Goal: Task Accomplishment & Management: Complete application form

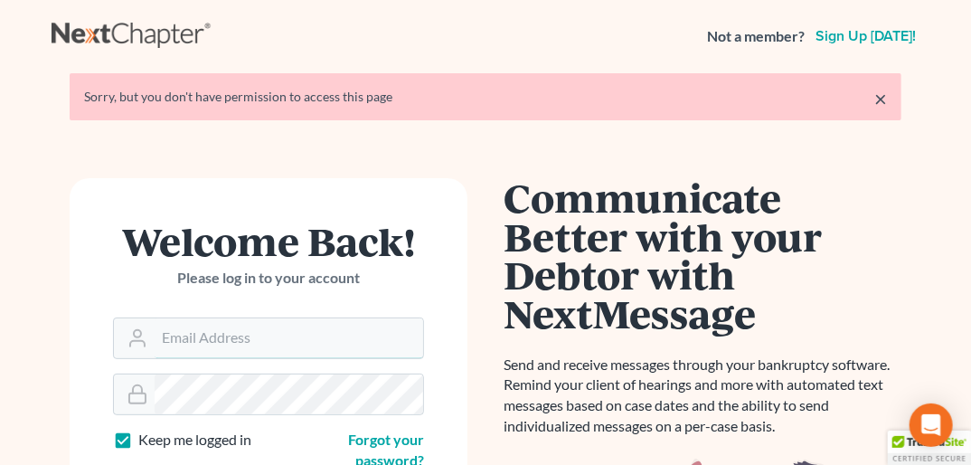
type input "[PERSON_NAME][EMAIL_ADDRESS][DOMAIN_NAME]"
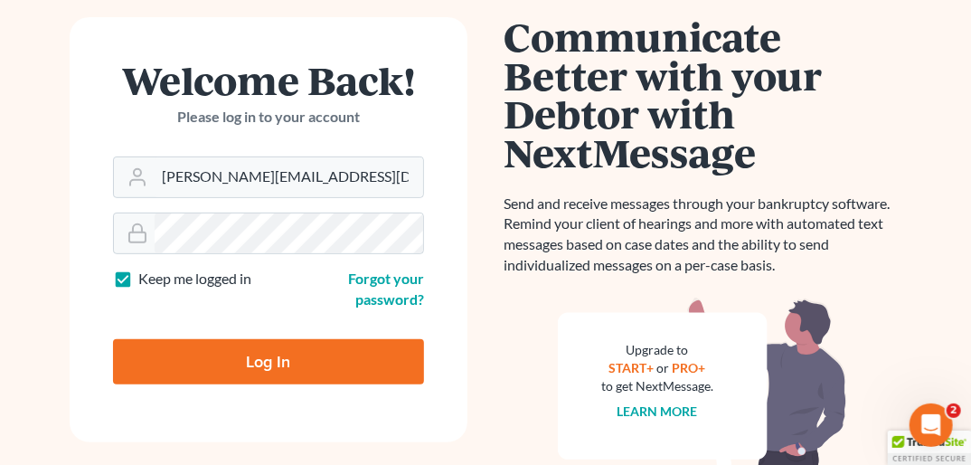
scroll to position [169, 0]
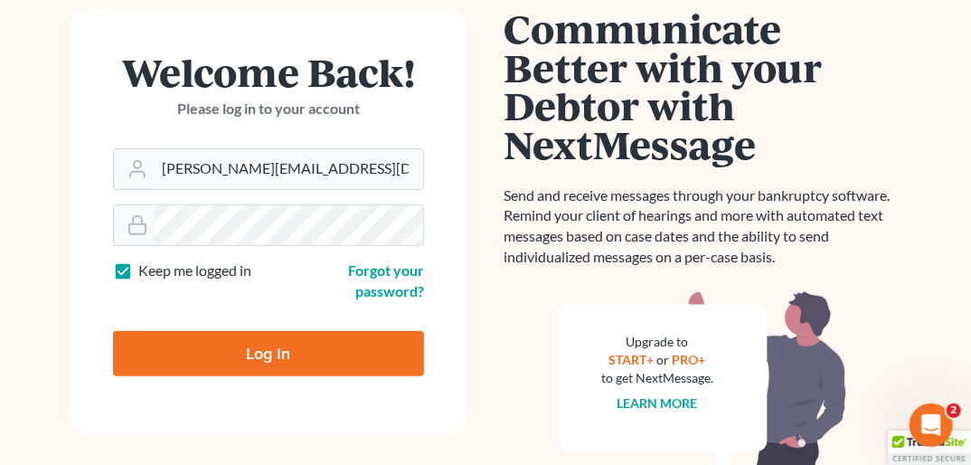
click at [277, 362] on input "Log In" at bounding box center [268, 353] width 311 height 45
type input "Thinking..."
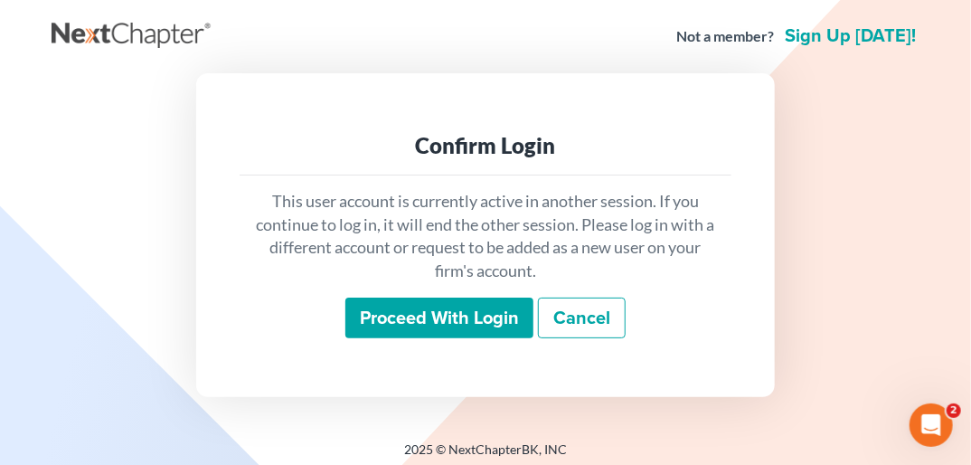
click at [507, 308] on input "Proceed with login" at bounding box center [440, 319] width 188 height 42
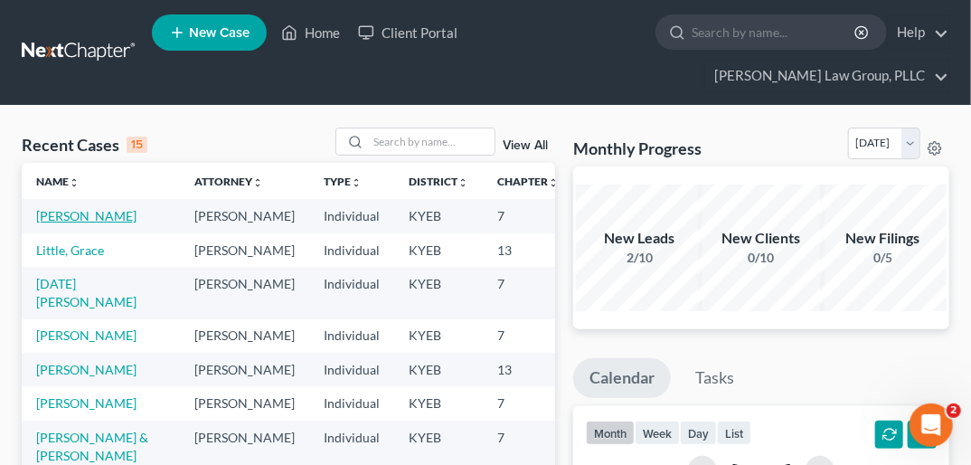
click at [62, 208] on link "[PERSON_NAME]" at bounding box center [86, 215] width 100 height 15
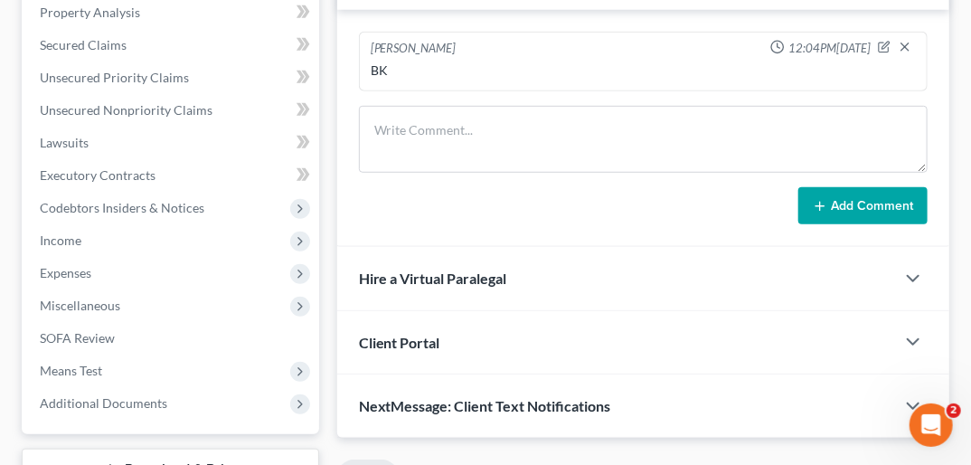
scroll to position [443, 0]
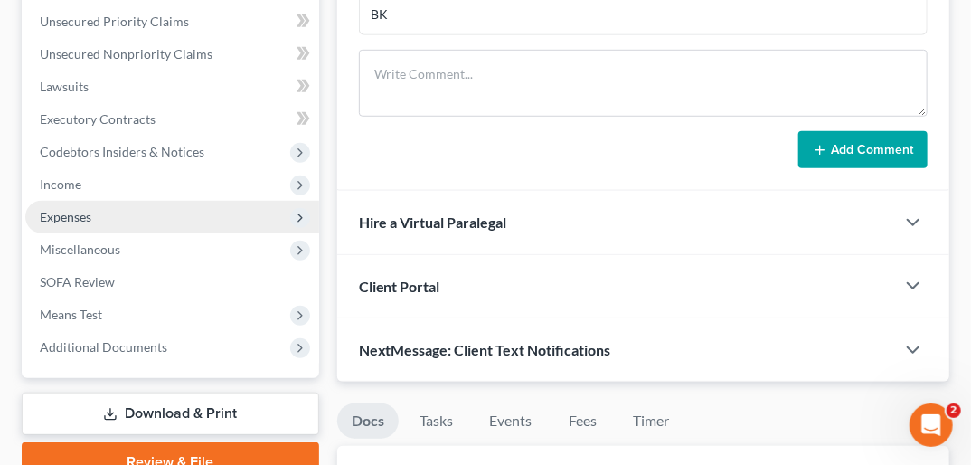
click at [129, 201] on span "Expenses" at bounding box center [172, 217] width 294 height 33
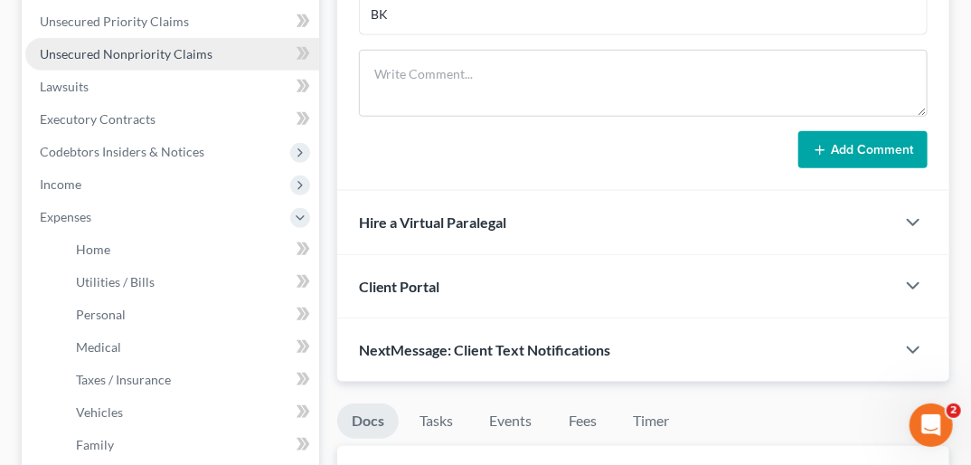
click at [188, 46] on span "Unsecured Nonpriority Claims" at bounding box center [126, 53] width 173 height 15
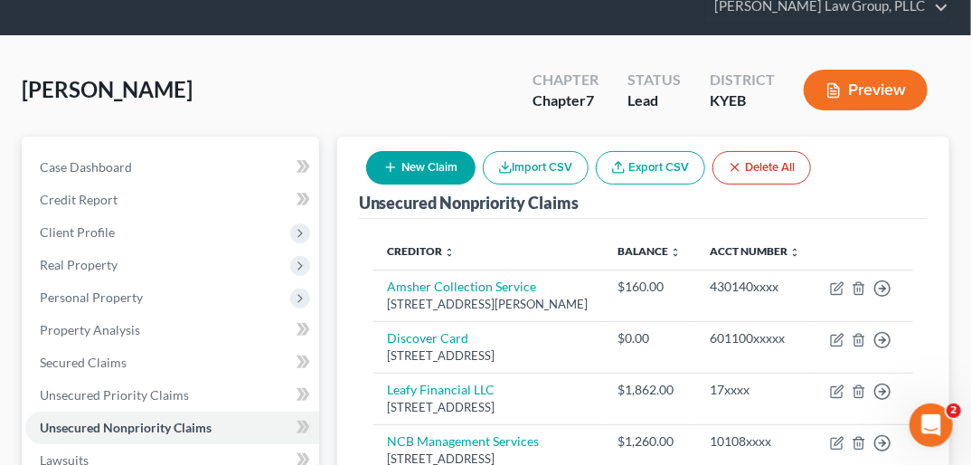
scroll to position [72, 0]
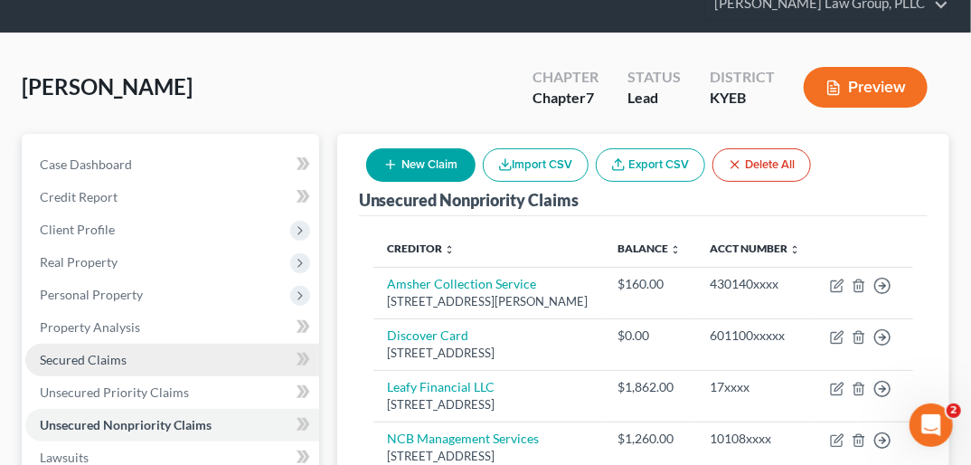
click at [174, 344] on link "Secured Claims" at bounding box center [172, 360] width 294 height 33
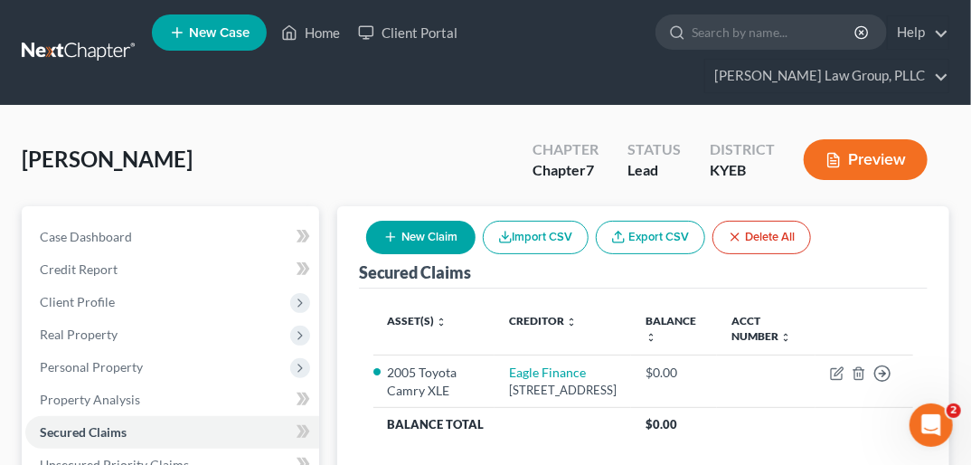
click at [456, 221] on button "New Claim" at bounding box center [420, 237] width 109 height 33
select select "0"
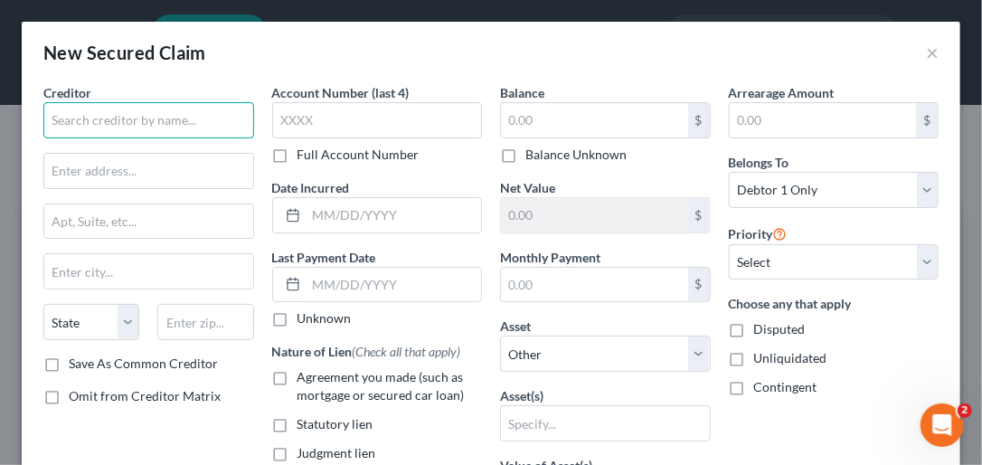
click at [173, 119] on input "text" at bounding box center [148, 120] width 211 height 36
type input "i"
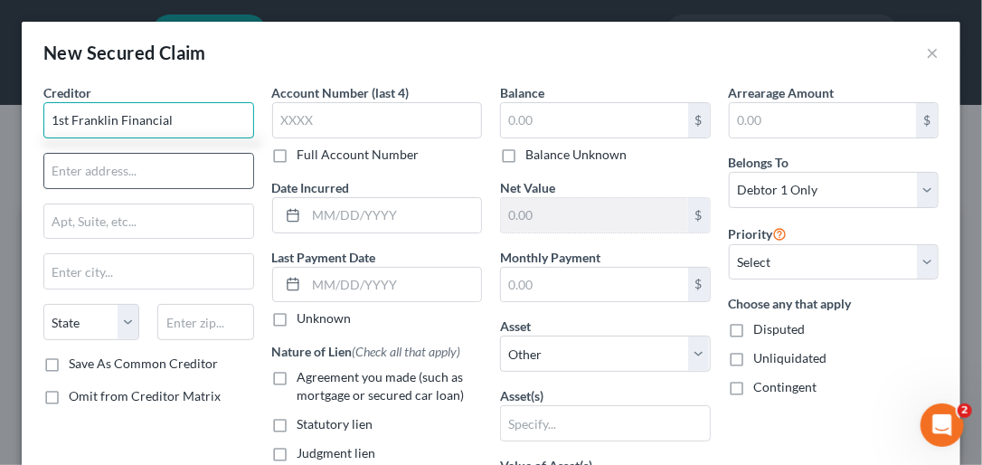
type input "1st Franklin Financial"
click at [137, 175] on input "text" at bounding box center [148, 171] width 209 height 34
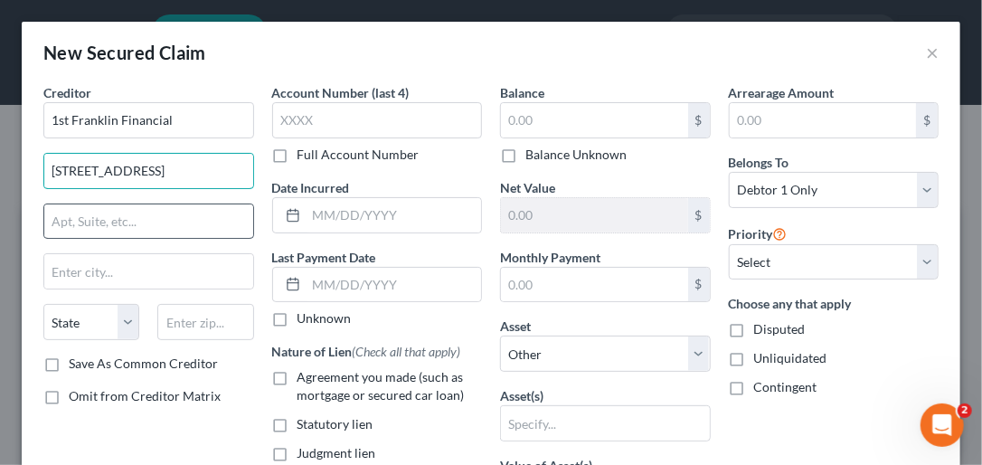
type input "30 Stonecrest Court"
click at [128, 214] on input "text" at bounding box center [148, 221] width 209 height 34
type input "S"
type input "i"
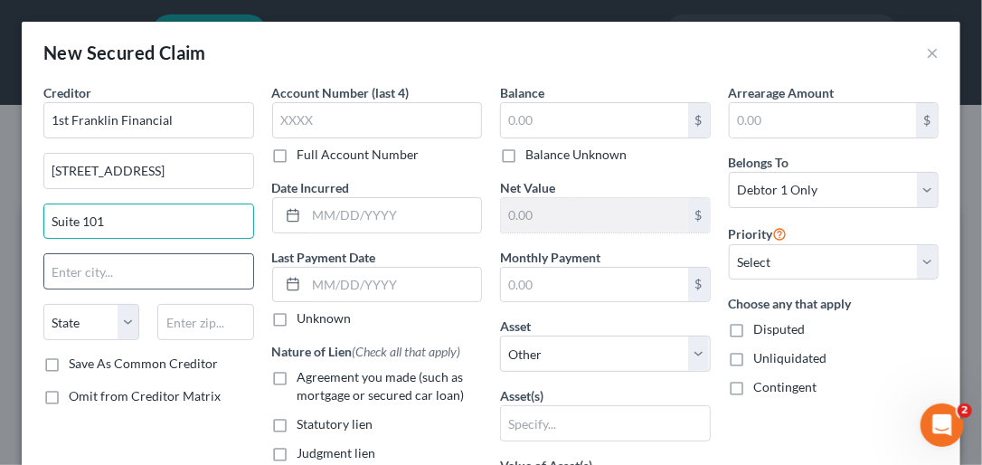
type input "Suite 101"
click at [99, 275] on input "text" at bounding box center [148, 271] width 209 height 34
type input "A"
type input "Shelbyville"
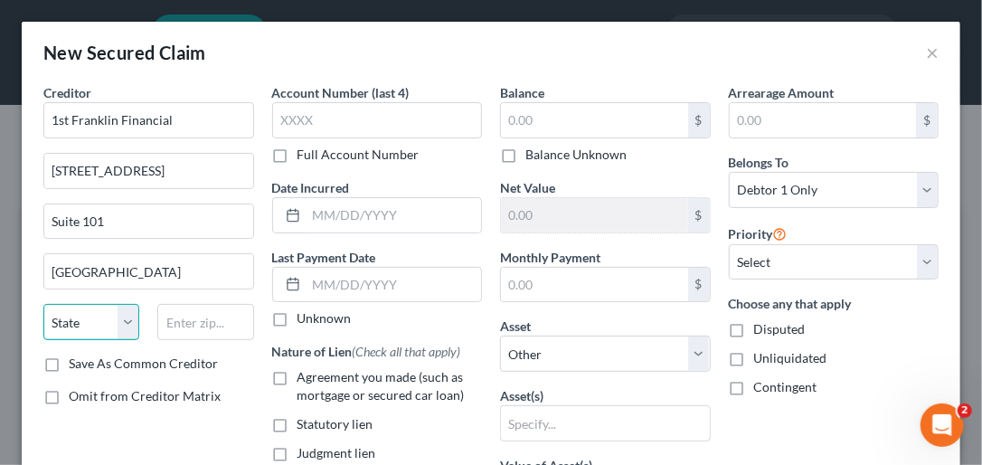
click at [127, 311] on select "State AL AK AR AZ CA CO CT DE DC FL GA GU HI ID IL IN IA KS KY LA ME MD MA MI M…" at bounding box center [91, 322] width 96 height 36
select select "18"
click at [43, 304] on select "State AL AK AR AZ CA CO CT DE DC FL GA GU HI ID IL IN IA KS KY LA ME MD MA MI M…" at bounding box center [91, 322] width 96 height 36
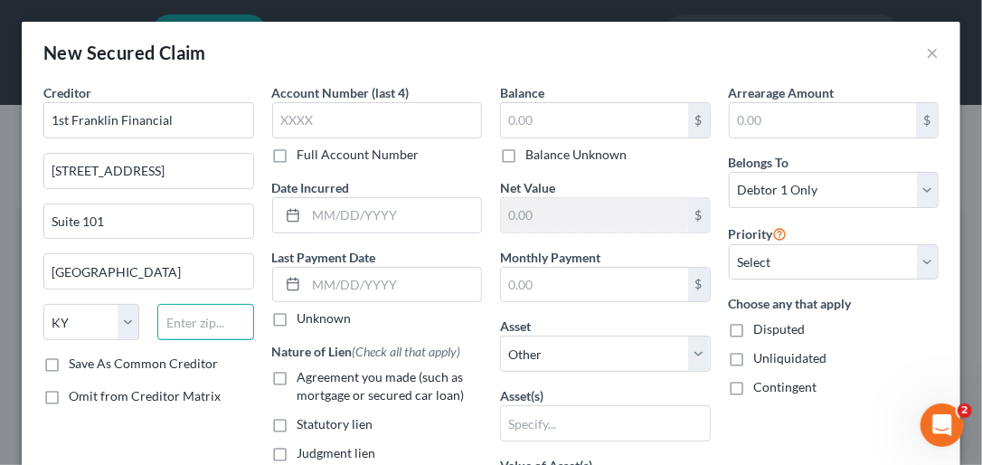
click at [181, 326] on input "text" at bounding box center [205, 322] width 96 height 36
type input "40065"
click at [69, 358] on label "Save As Common Creditor" at bounding box center [143, 364] width 149 height 18
click at [76, 358] on input "Save As Common Creditor" at bounding box center [82, 361] width 12 height 12
checkbox input "true"
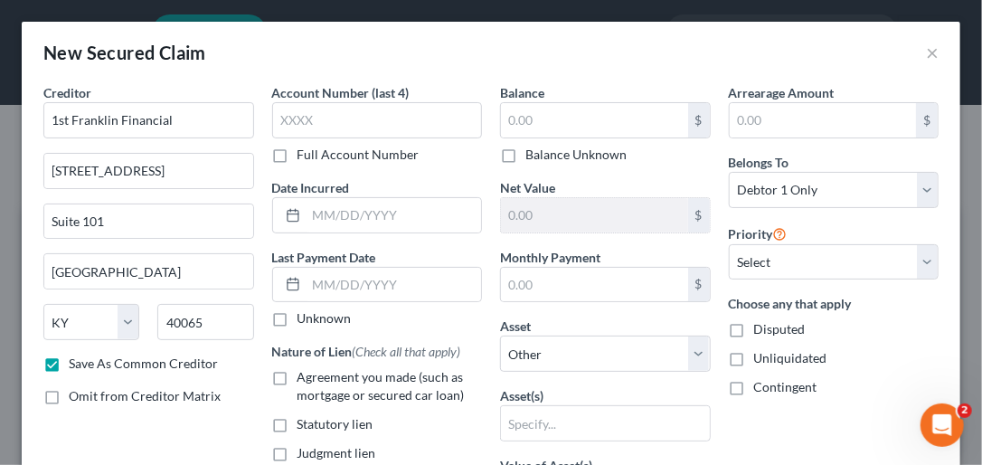
click at [298, 156] on label "Full Account Number" at bounding box center [359, 155] width 122 height 18
click at [305, 156] on input "Full Account Number" at bounding box center [311, 152] width 12 height 12
click at [286, 125] on input "text" at bounding box center [377, 120] width 211 height 36
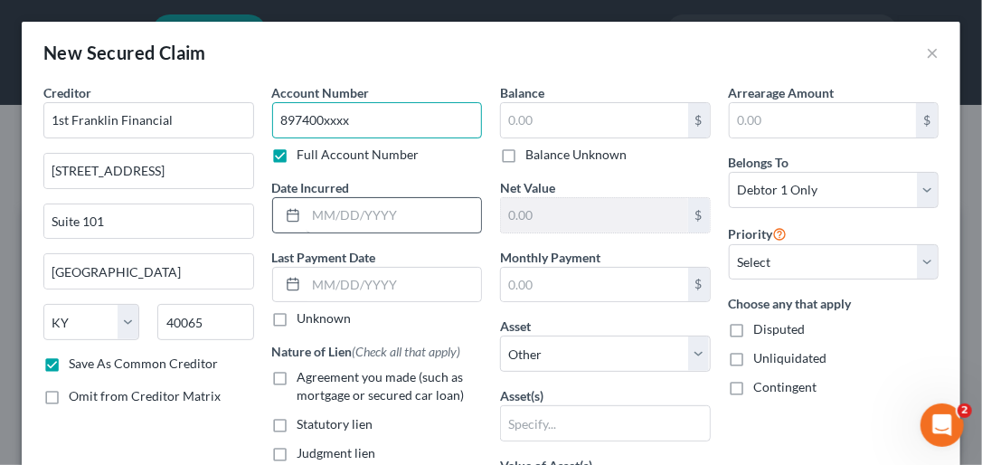
type input "897400xxxx"
click at [322, 213] on input "text" at bounding box center [394, 215] width 175 height 34
type input "12/29/2023"
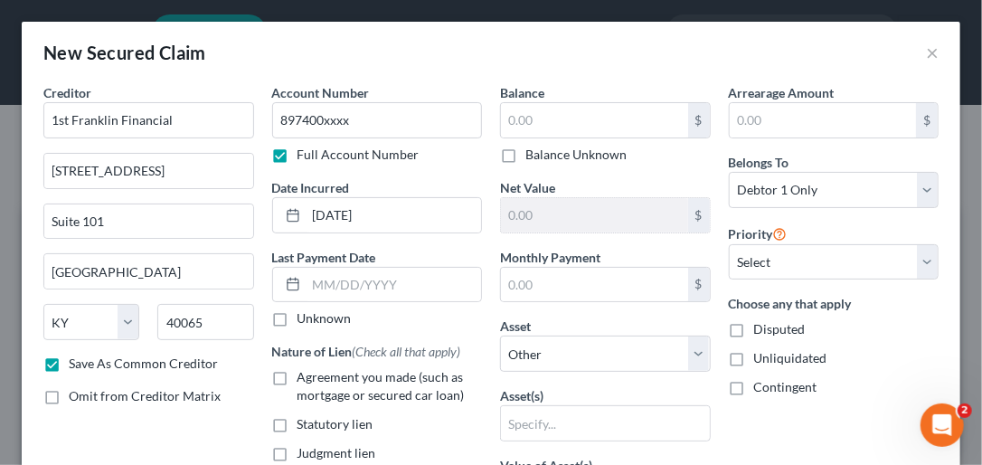
click at [298, 314] on label "Unknown" at bounding box center [325, 318] width 54 height 18
click at [305, 314] on input "Unknown" at bounding box center [311, 315] width 12 height 12
checkbox input "true"
click at [526, 156] on label "Balance Unknown" at bounding box center [576, 155] width 101 height 18
click at [533, 156] on input "Balance Unknown" at bounding box center [539, 152] width 12 height 12
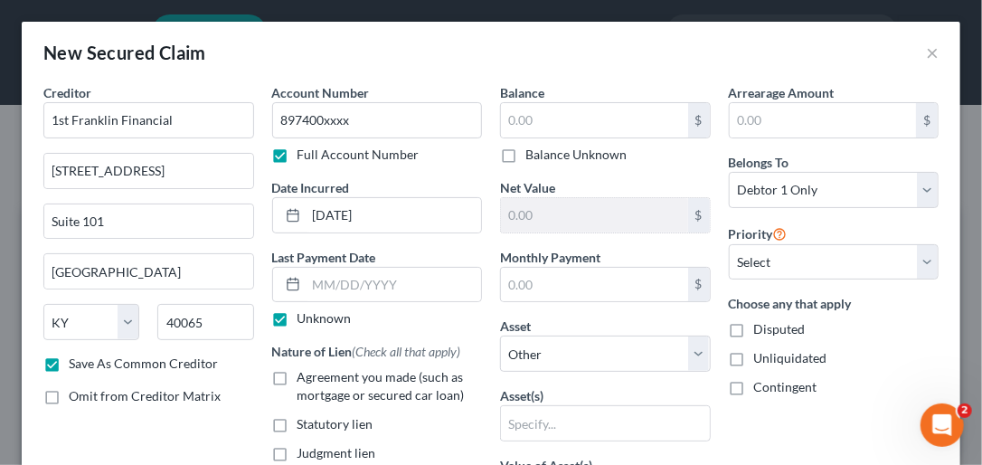
checkbox input "true"
type input "0.00"
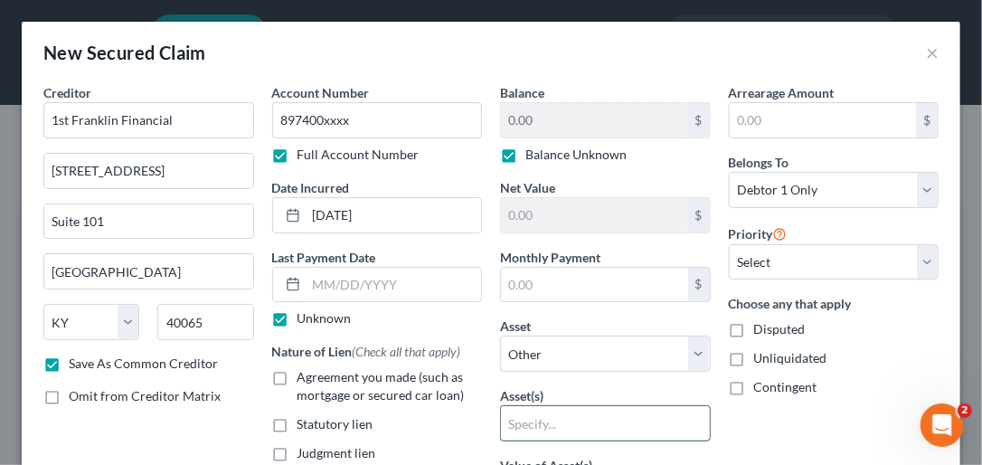
click at [607, 421] on input "text" at bounding box center [605, 423] width 209 height 34
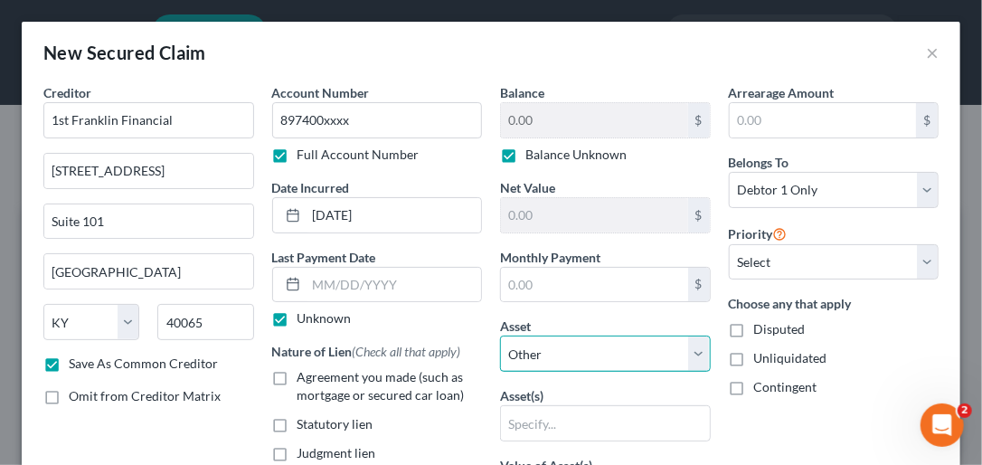
click at [695, 346] on select "Select Other Multiple Assets 2005 Toyota Camry XLE - $0.0 Go2 Bank (Checking Ac…" at bounding box center [605, 354] width 211 height 36
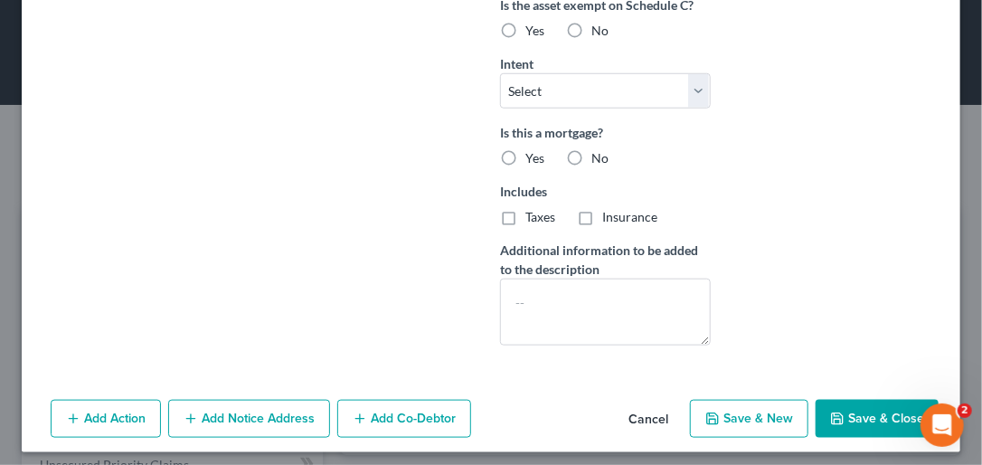
scroll to position [536, 0]
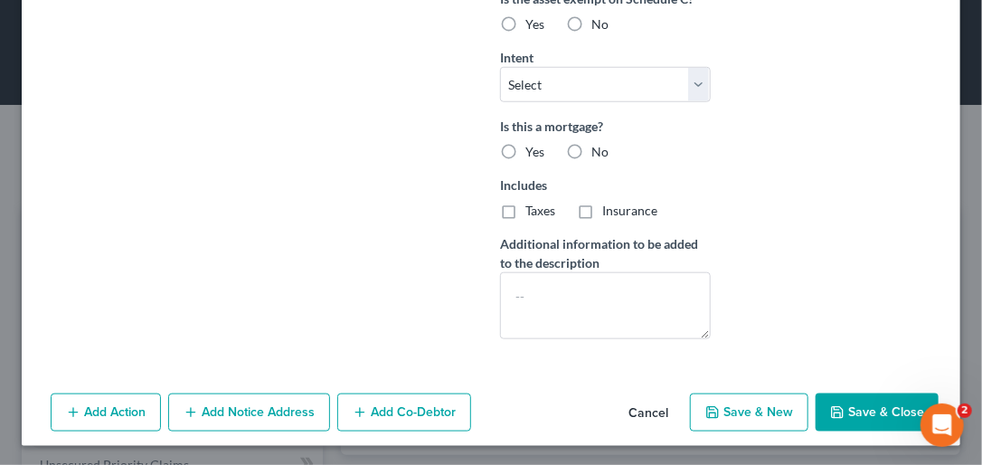
drag, startPoint x: 978, startPoint y: 186, endPoint x: 11, endPoint y: 40, distance: 977.9
click at [861, 405] on button "Save & Close" at bounding box center [877, 412] width 123 height 38
checkbox input "false"
select select
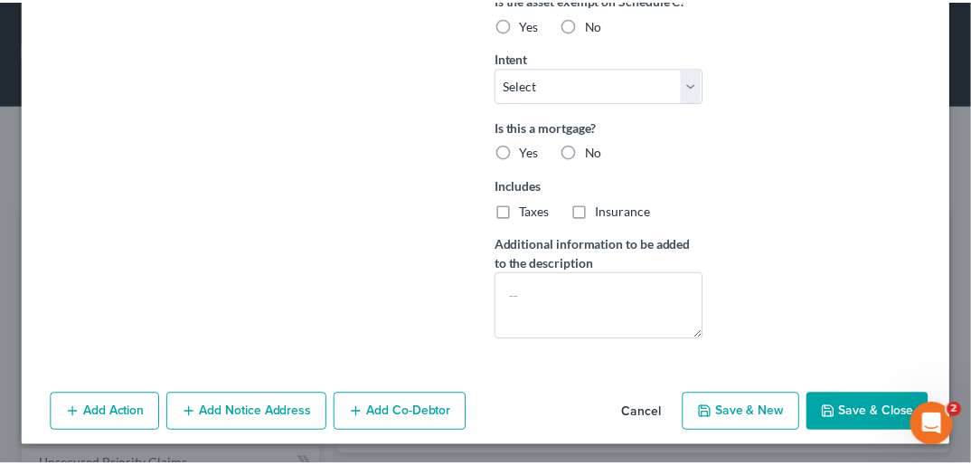
scroll to position [340, 0]
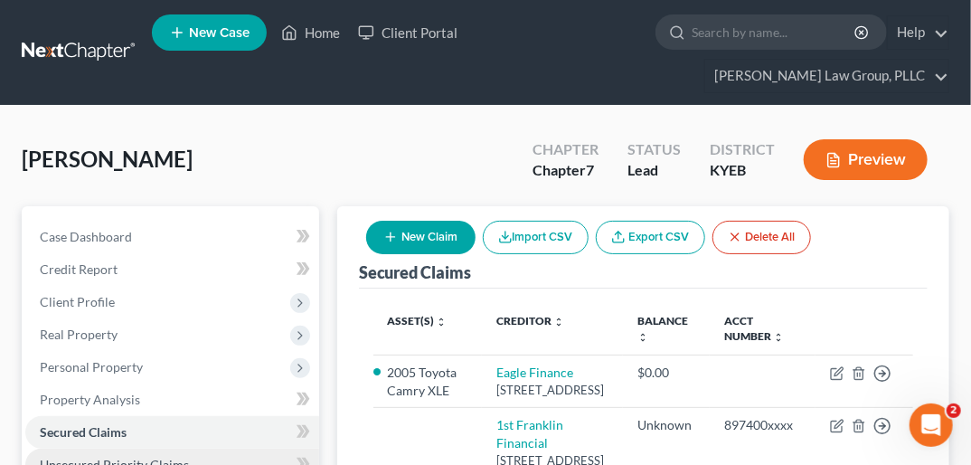
click at [90, 457] on span "Unsecured Priority Claims" at bounding box center [114, 464] width 149 height 15
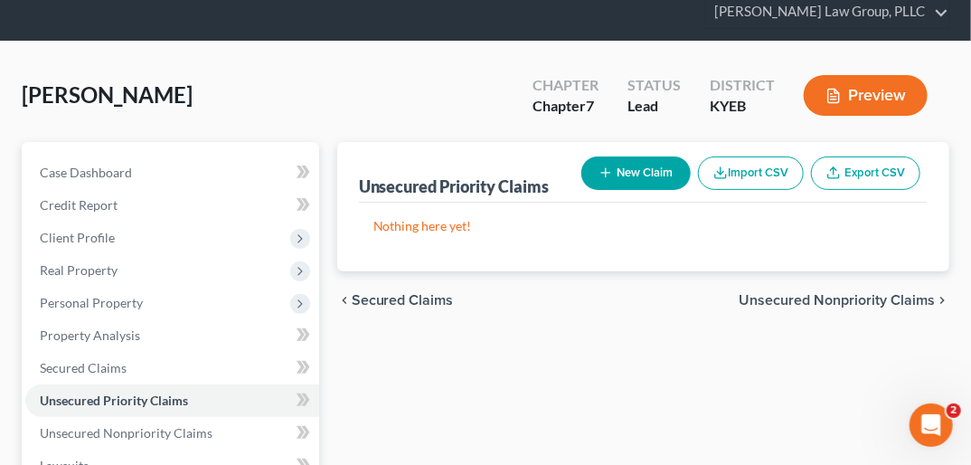
scroll to position [71, 0]
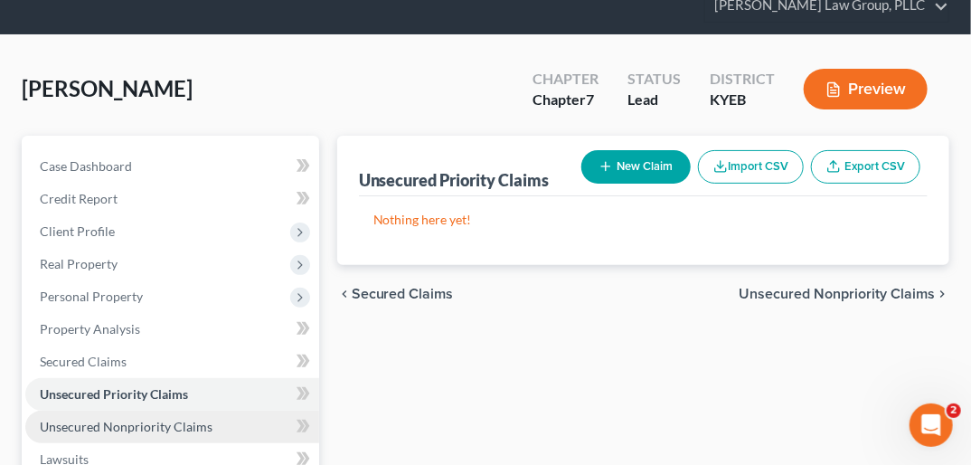
click at [215, 411] on link "Unsecured Nonpriority Claims" at bounding box center [172, 427] width 294 height 33
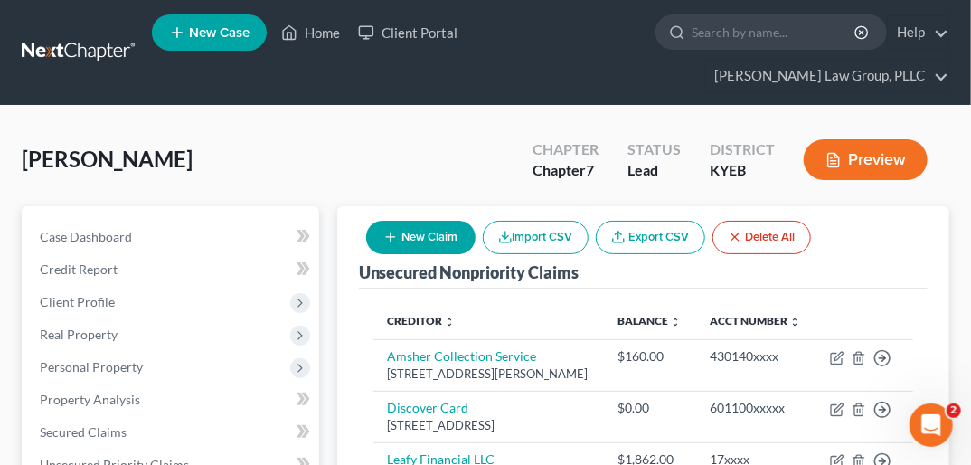
click at [454, 221] on button "New Claim" at bounding box center [420, 237] width 109 height 33
select select "0"
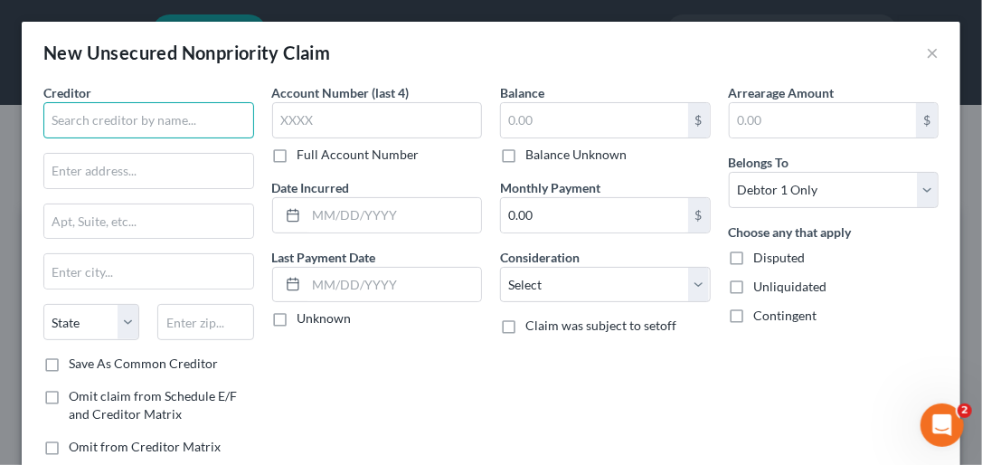
click at [206, 109] on input "text" at bounding box center [148, 120] width 211 height 36
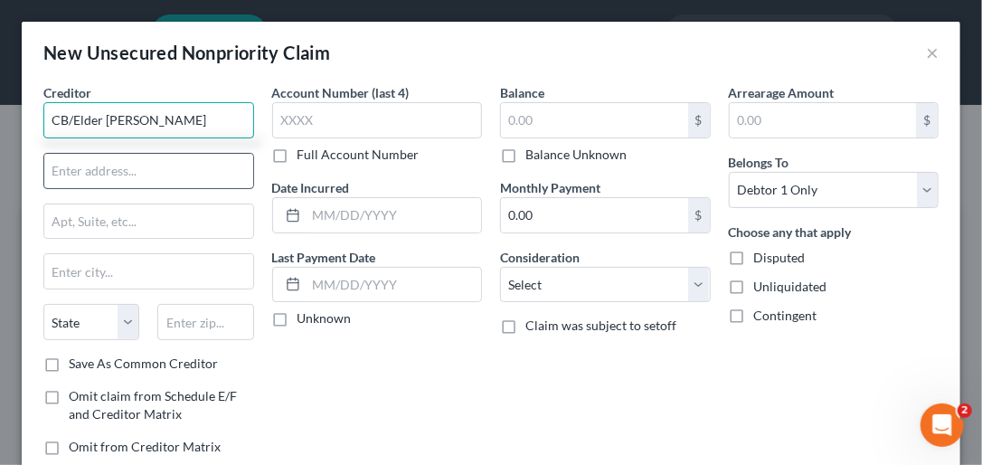
type input "CB/Elder Beerman"
click at [127, 169] on input "text" at bounding box center [148, 171] width 209 height 34
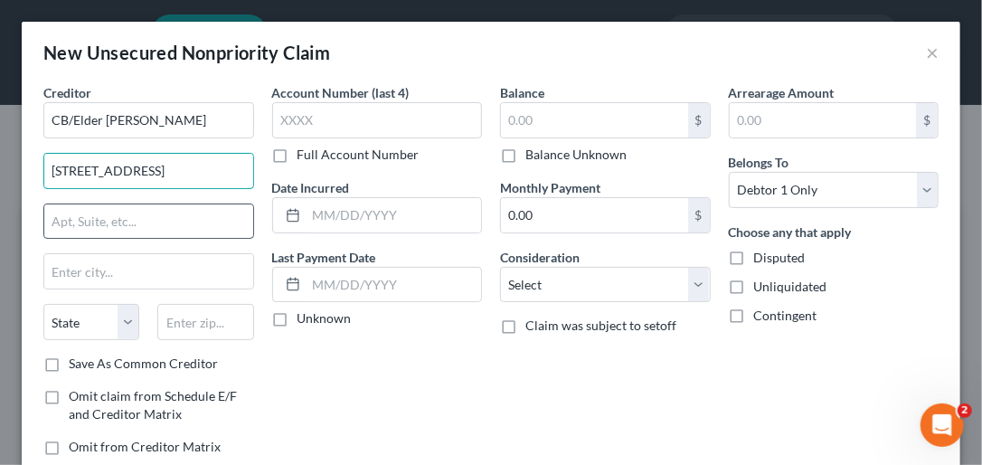
type input "3095 Loyalty Circle"
click at [109, 224] on input "text" at bounding box center [148, 221] width 209 height 34
type input "Building A"
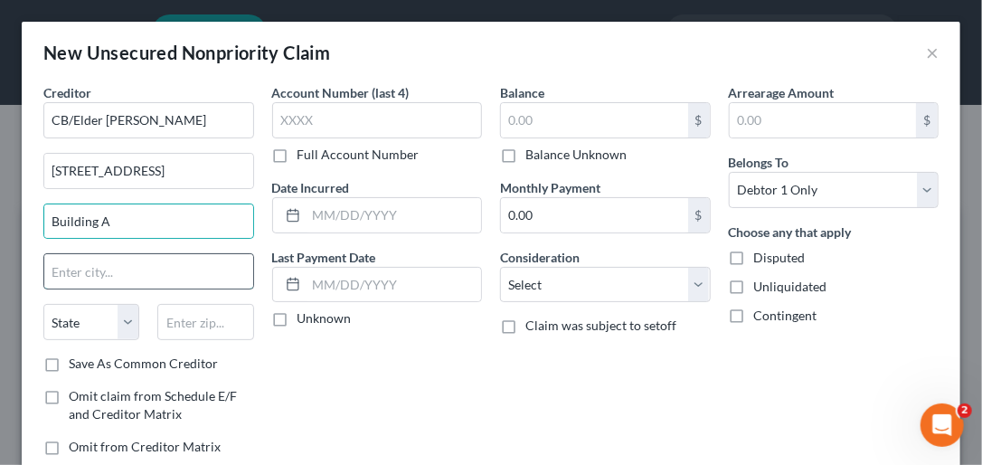
click at [114, 263] on input "text" at bounding box center [148, 271] width 209 height 34
type input "Columbus"
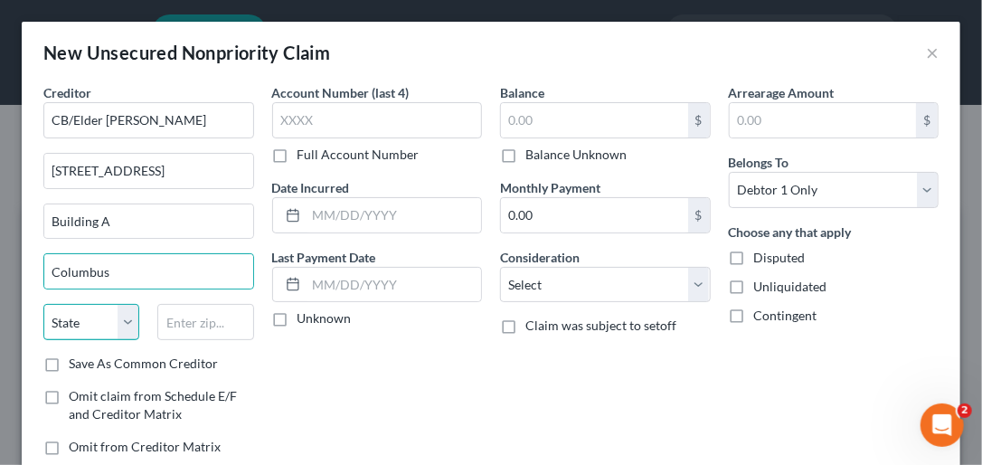
click at [127, 317] on select "State AL AK AR AZ CA CO CT DE DC FL GA GU HI ID IL IN IA KS KY LA ME MD MA MI M…" at bounding box center [91, 322] width 96 height 36
select select "36"
click at [43, 304] on select "State AL AK AR AZ CA CO CT DE DC FL GA GU HI ID IL IN IA KS KY LA ME MD MA MI M…" at bounding box center [91, 322] width 96 height 36
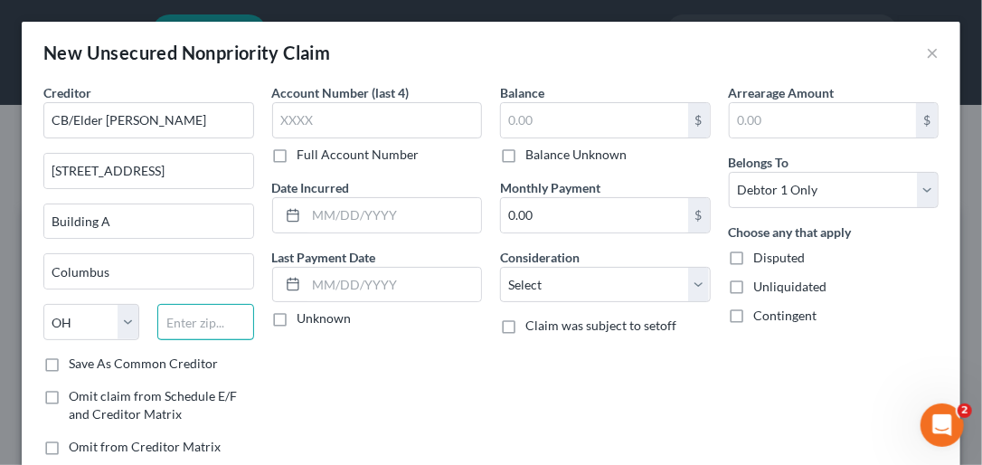
click at [194, 315] on input "text" at bounding box center [205, 322] width 96 height 36
type input "43219"
click at [69, 355] on label "Save As Common Creditor" at bounding box center [143, 364] width 149 height 18
click at [76, 355] on input "Save As Common Creditor" at bounding box center [82, 361] width 12 height 12
checkbox input "true"
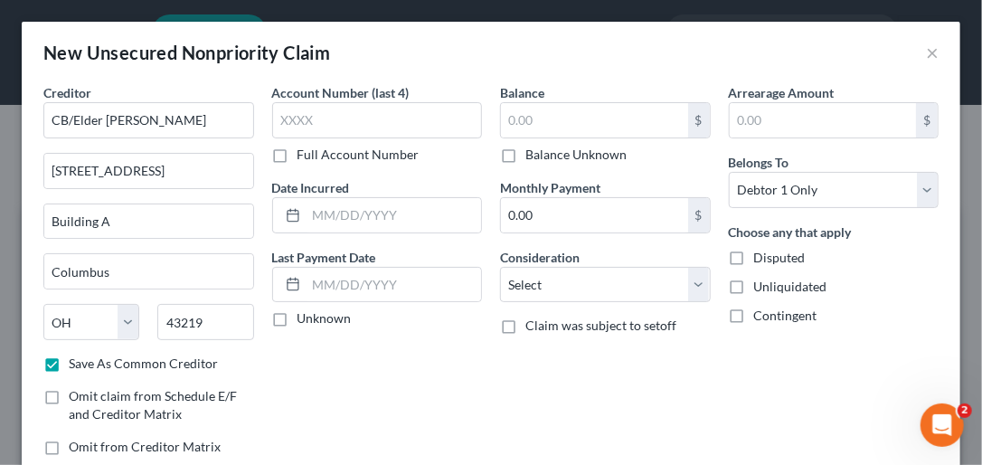
click at [298, 150] on label "Full Account Number" at bounding box center [359, 155] width 122 height 18
click at [305, 150] on input "Full Account Number" at bounding box center [311, 152] width 12 height 12
click at [283, 136] on input "text" at bounding box center [377, 120] width 211 height 36
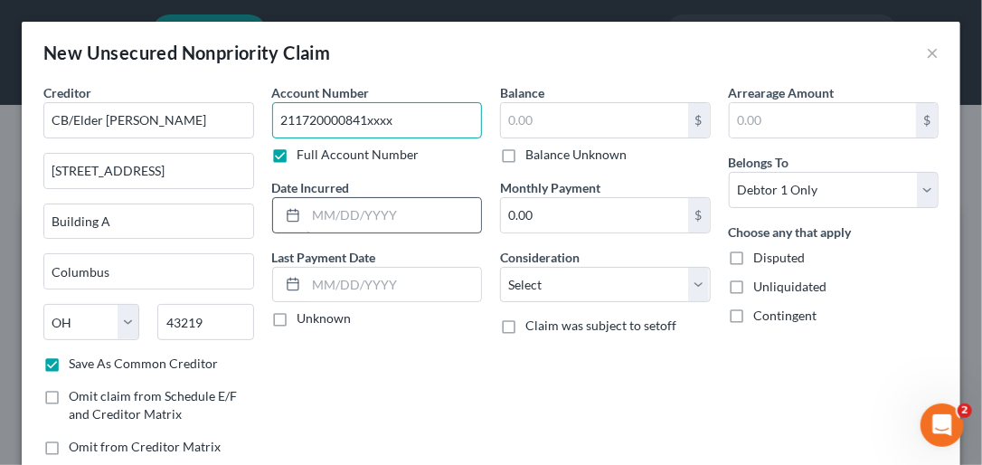
type input "211720000841xxxx"
click at [351, 213] on input "text" at bounding box center [394, 215] width 175 height 34
type input "02/10/2016"
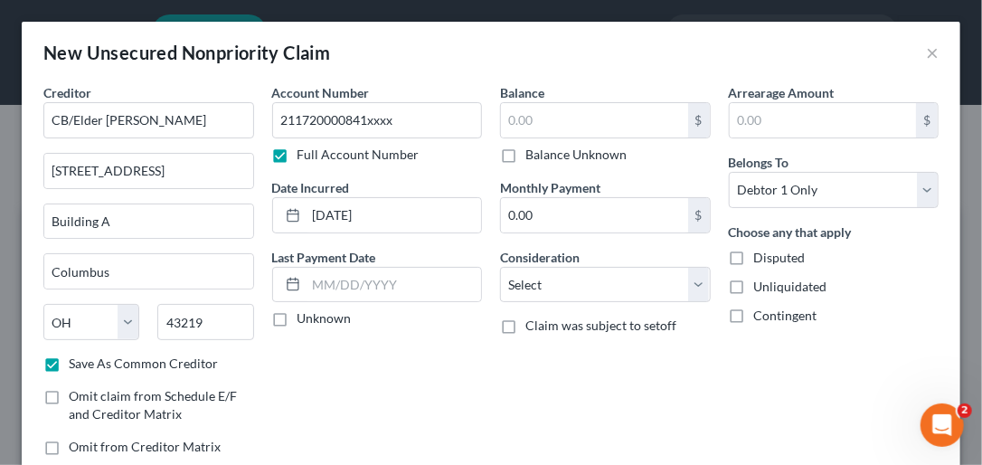
click at [298, 314] on label "Unknown" at bounding box center [325, 318] width 54 height 18
click at [305, 314] on input "Unknown" at bounding box center [311, 315] width 12 height 12
checkbox input "true"
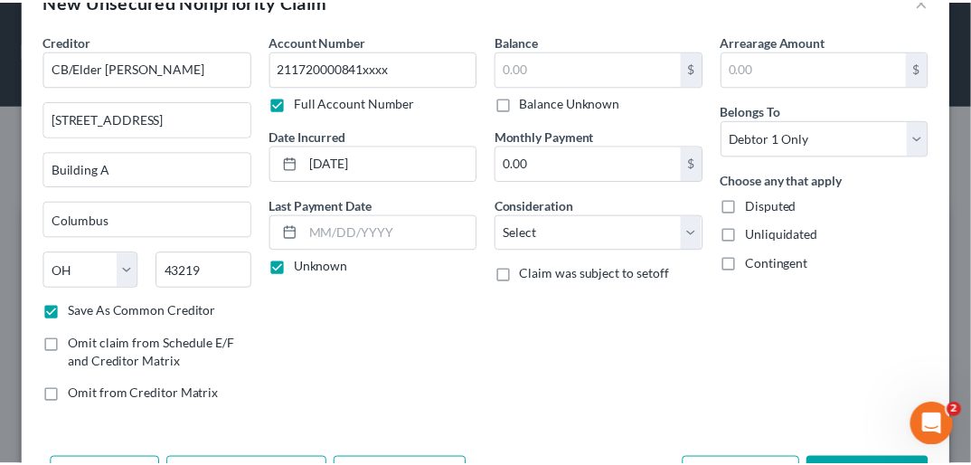
scroll to position [118, 0]
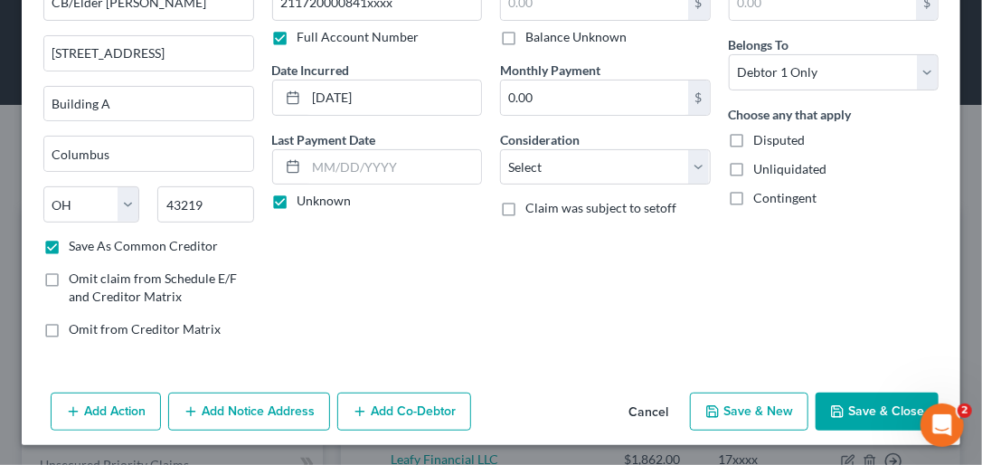
click at [783, 410] on button "Save & New" at bounding box center [749, 412] width 118 height 38
checkbox input "false"
select select "0"
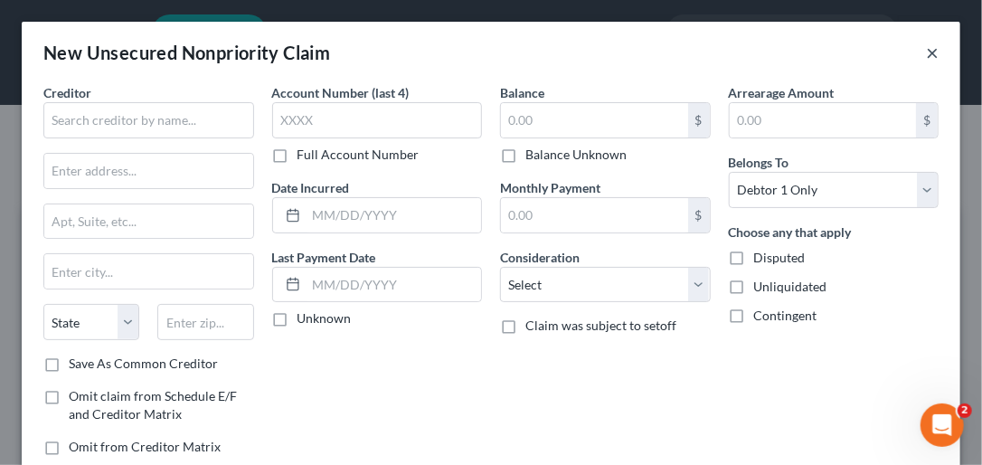
click at [926, 53] on button "×" at bounding box center [932, 53] width 13 height 22
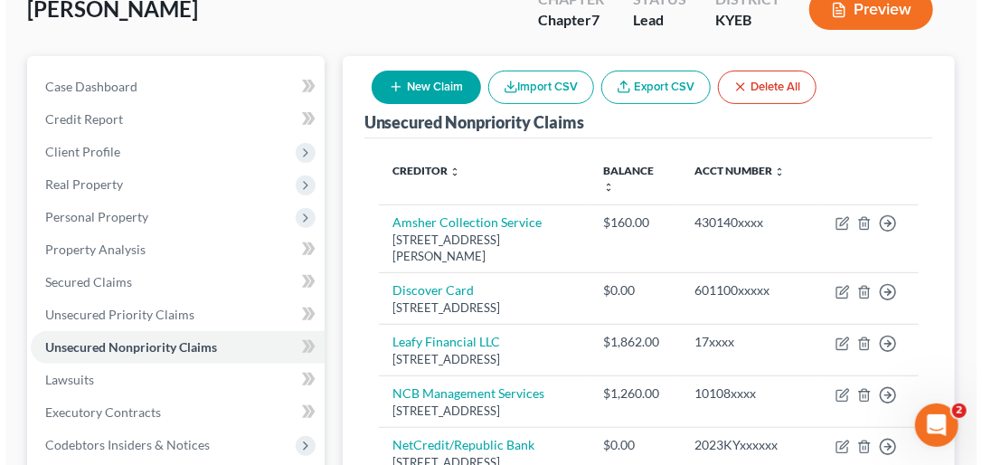
scroll to position [0, 0]
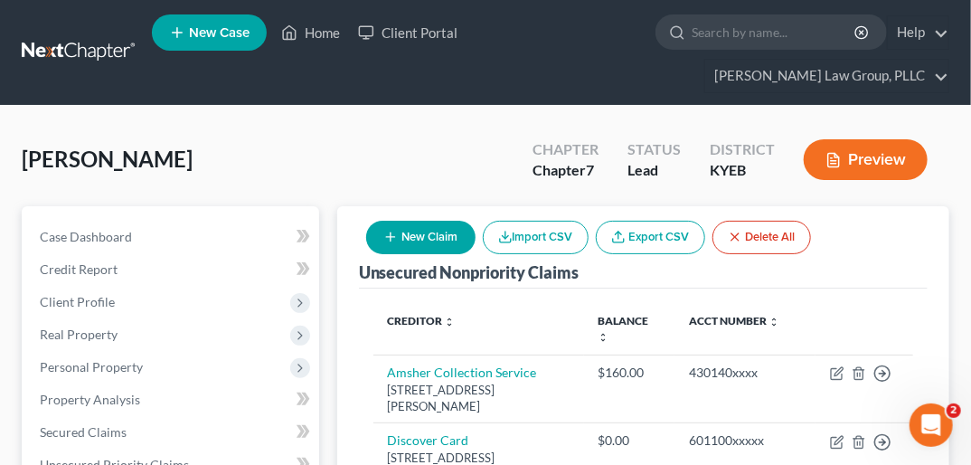
click at [426, 221] on button "New Claim" at bounding box center [420, 237] width 109 height 33
select select "0"
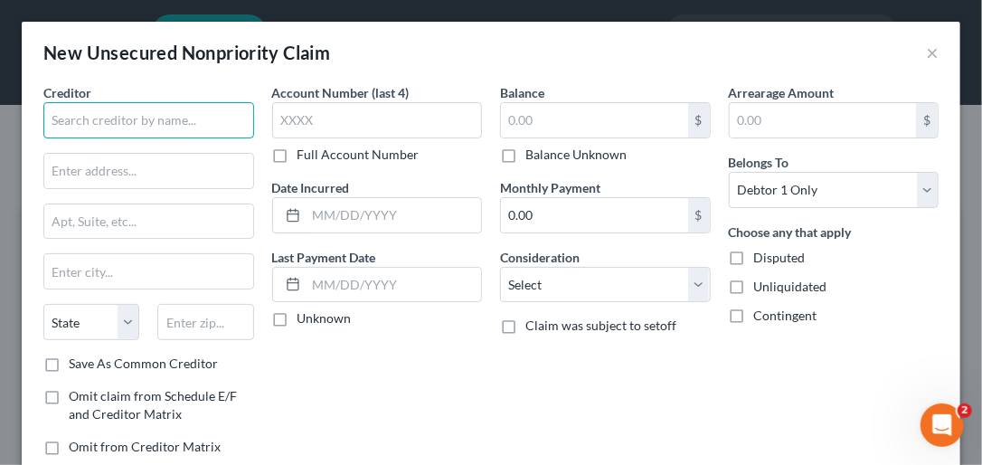
click at [223, 118] on input "text" at bounding box center [148, 120] width 211 height 36
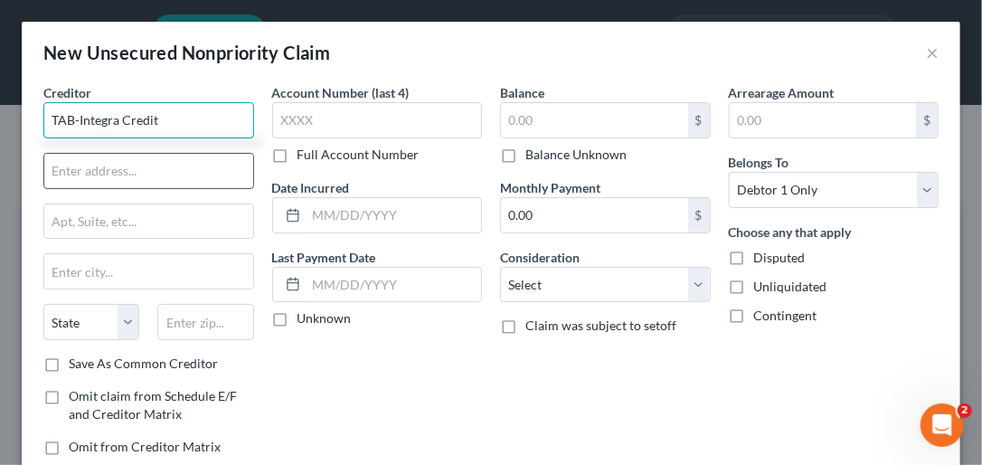
type input "TAB-Integra Credit"
click at [226, 170] on input "text" at bounding box center [148, 171] width 209 height 34
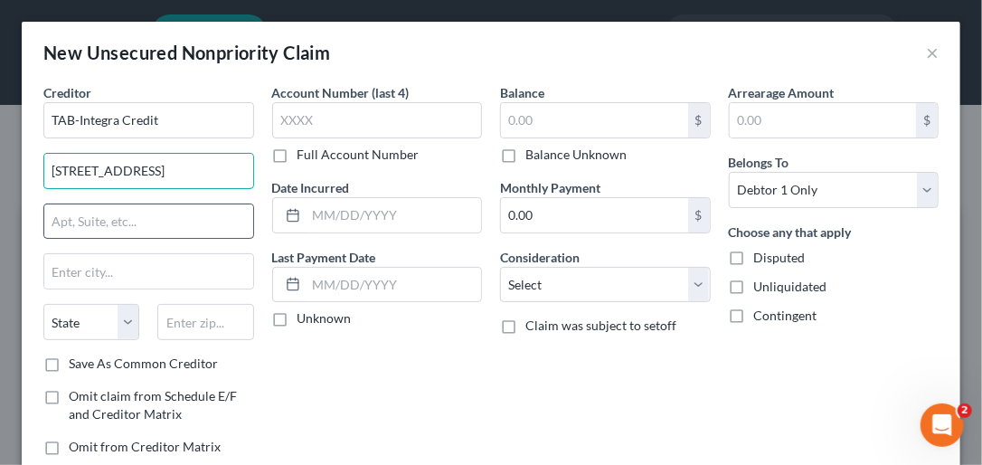
type input "120 S LaSalle St"
click at [201, 221] on input "text" at bounding box center [148, 221] width 209 height 34
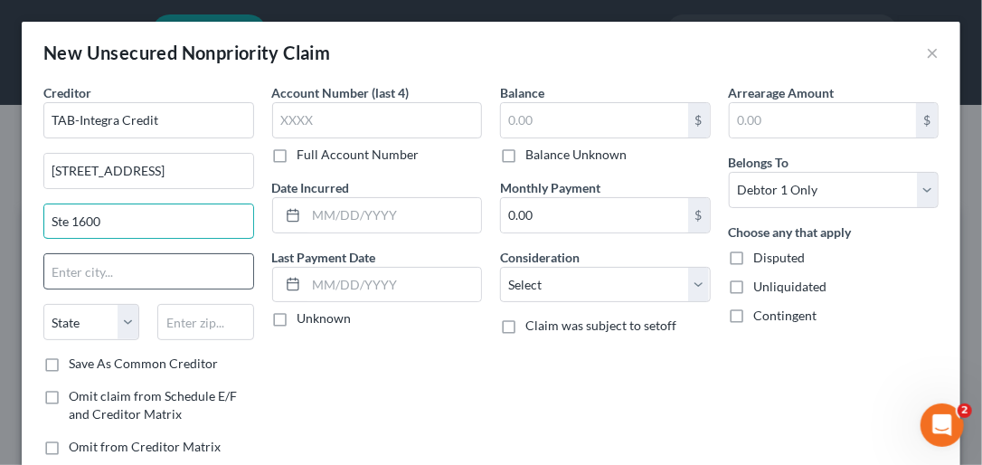
type input "Ste 1600"
click at [163, 276] on input "text" at bounding box center [148, 271] width 209 height 34
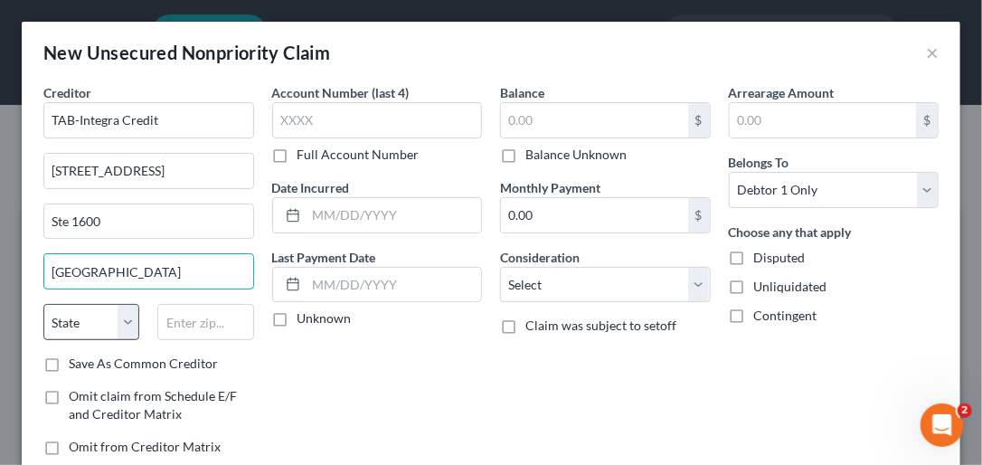
type input "Chicago"
click at [127, 325] on select "State AL AK AR AZ CA CO CT DE DC FL GA GU HI ID IL IN IA KS KY LA ME MD MA MI M…" at bounding box center [91, 322] width 96 height 36
select select "14"
click at [43, 304] on select "State AL AK AR AZ CA CO CT DE DC FL GA GU HI ID IL IN IA KS KY LA ME MD MA MI M…" at bounding box center [91, 322] width 96 height 36
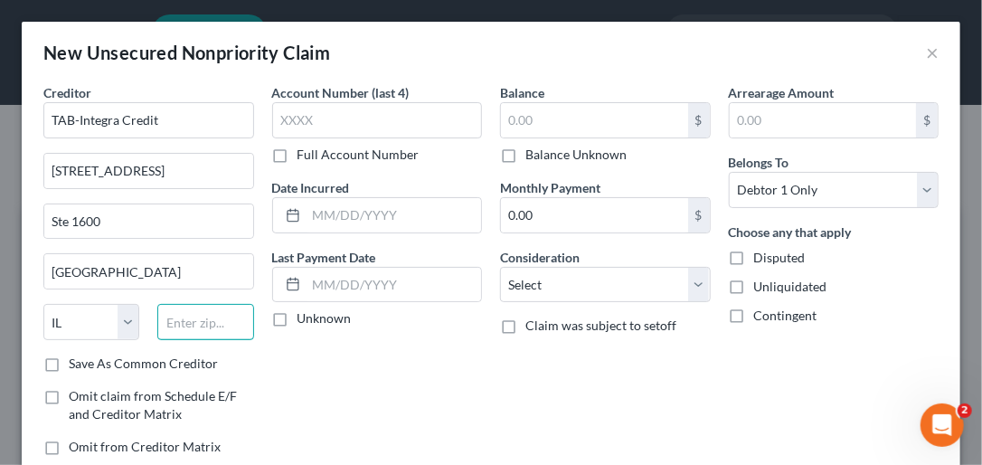
click at [178, 311] on input "text" at bounding box center [205, 322] width 96 height 36
type input "60603"
click at [69, 365] on label "Save As Common Creditor" at bounding box center [143, 364] width 149 height 18
click at [76, 365] on input "Save As Common Creditor" at bounding box center [82, 361] width 12 height 12
checkbox input "true"
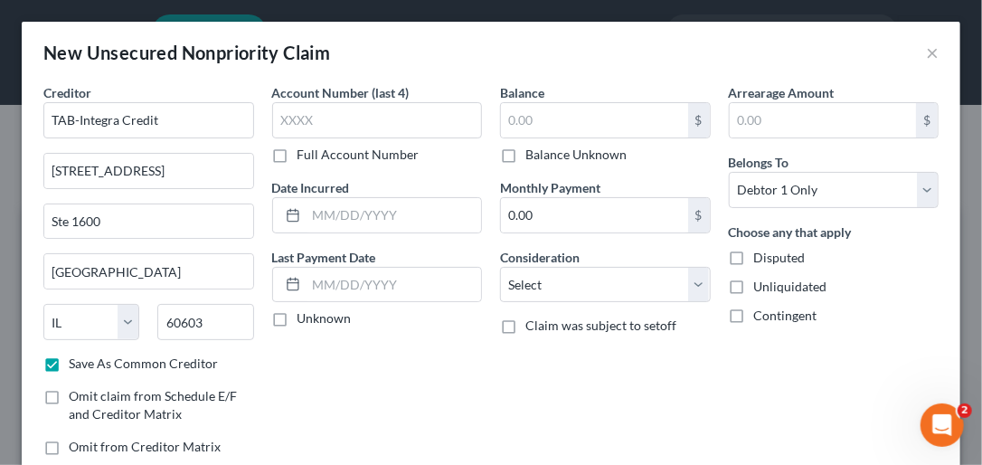
click at [298, 154] on label "Full Account Number" at bounding box center [359, 155] width 122 height 18
click at [305, 154] on input "Full Account Number" at bounding box center [311, 152] width 12 height 12
click at [293, 127] on input "text" at bounding box center [377, 120] width 211 height 36
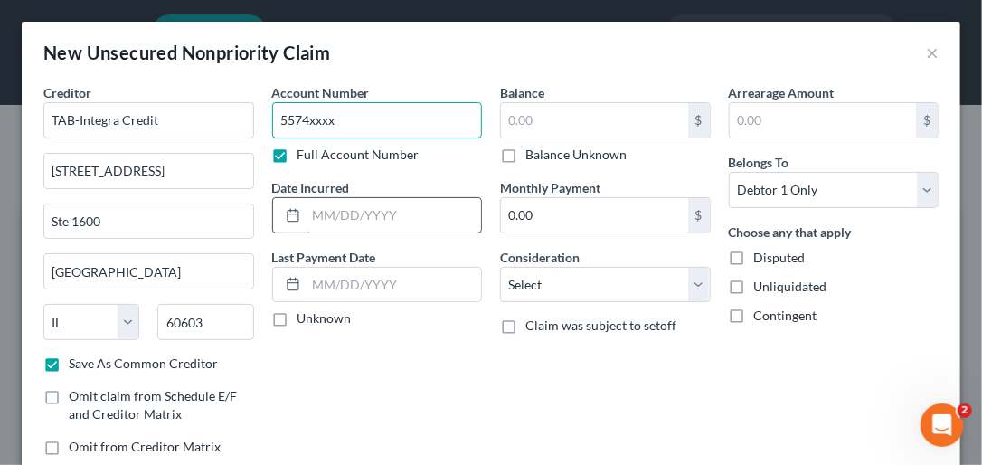
type input "5574xxxx"
click at [310, 213] on input "text" at bounding box center [394, 215] width 175 height 34
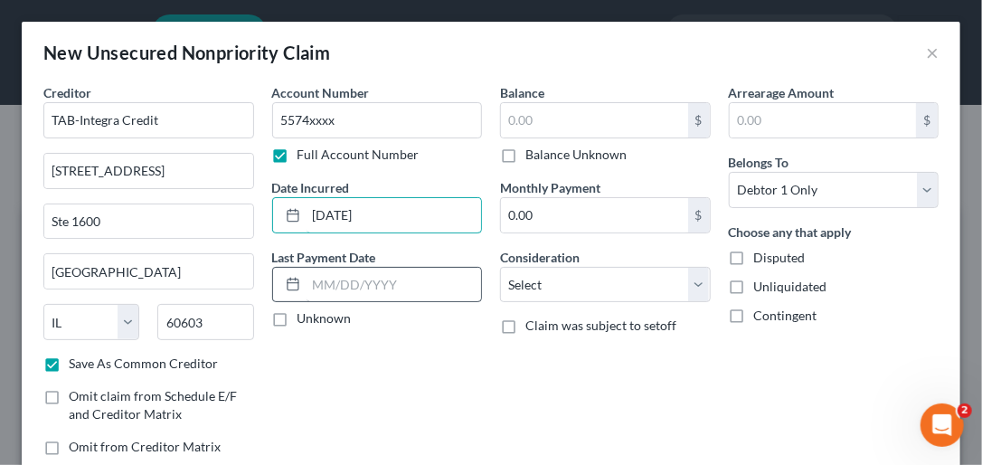
type input "10/03/2023"
click at [316, 275] on input "text" at bounding box center [394, 285] width 175 height 34
type input "11/15/2023"
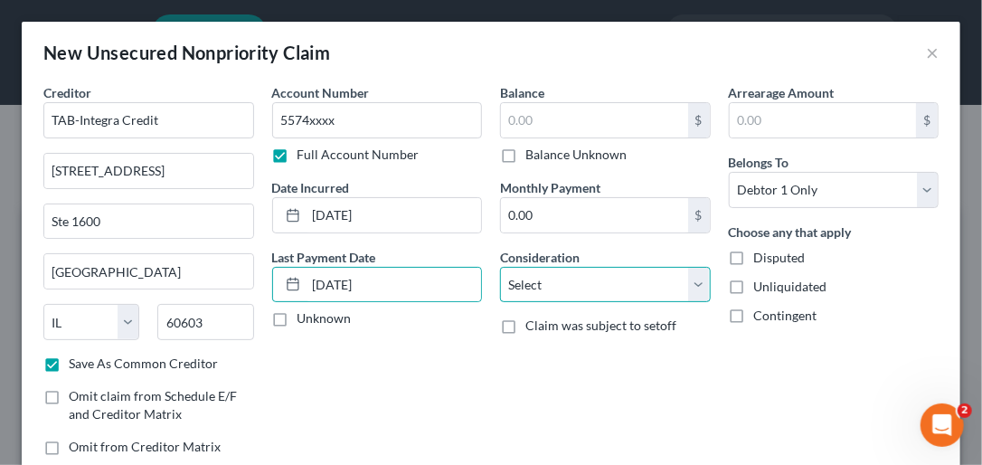
click at [688, 280] on select "Select Cable / Satellite Services Collection Agency Credit Card Debt Debt Couns…" at bounding box center [605, 285] width 211 height 36
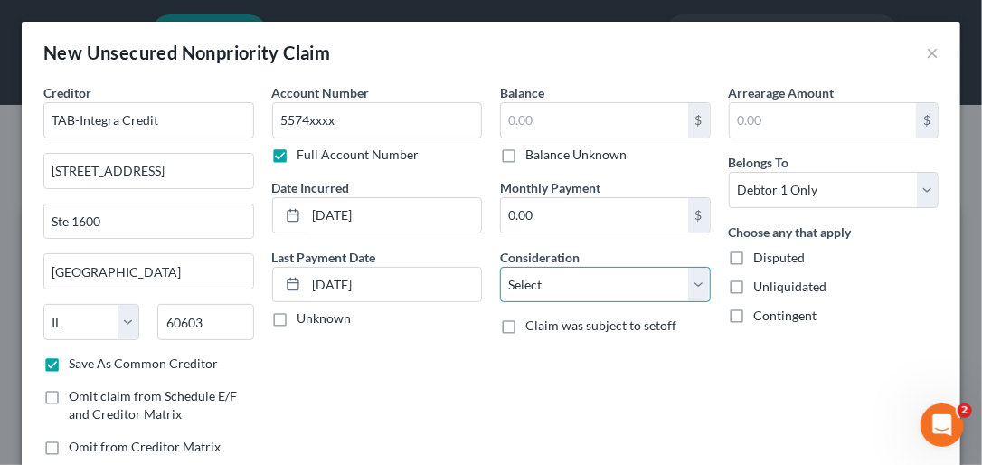
select select "14"
click at [500, 267] on select "Select Cable / Satellite Services Collection Agency Credit Card Debt Debt Couns…" at bounding box center [605, 285] width 211 height 36
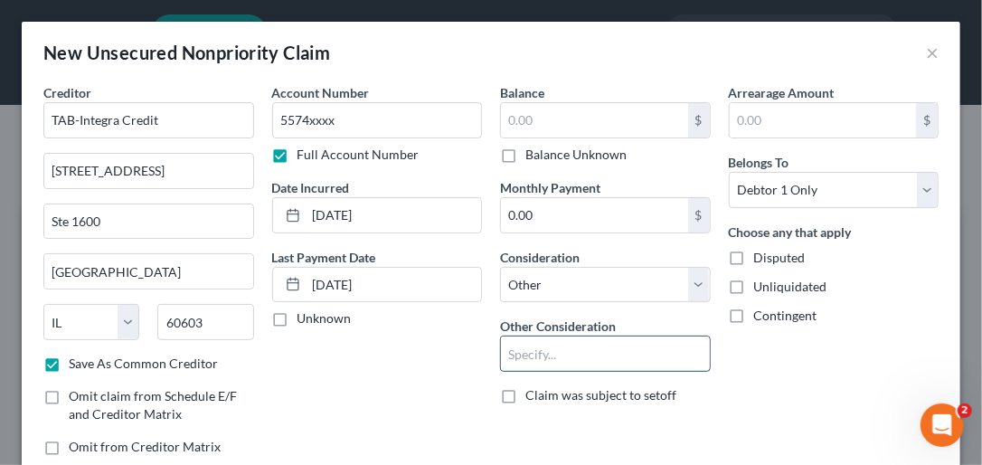
click at [547, 356] on input "text" at bounding box center [605, 353] width 209 height 34
type input "Charge Off"
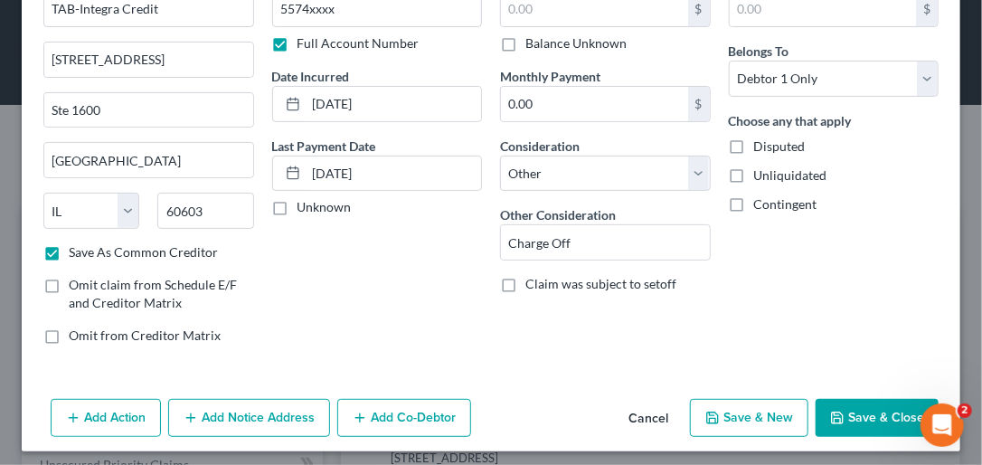
scroll to position [118, 0]
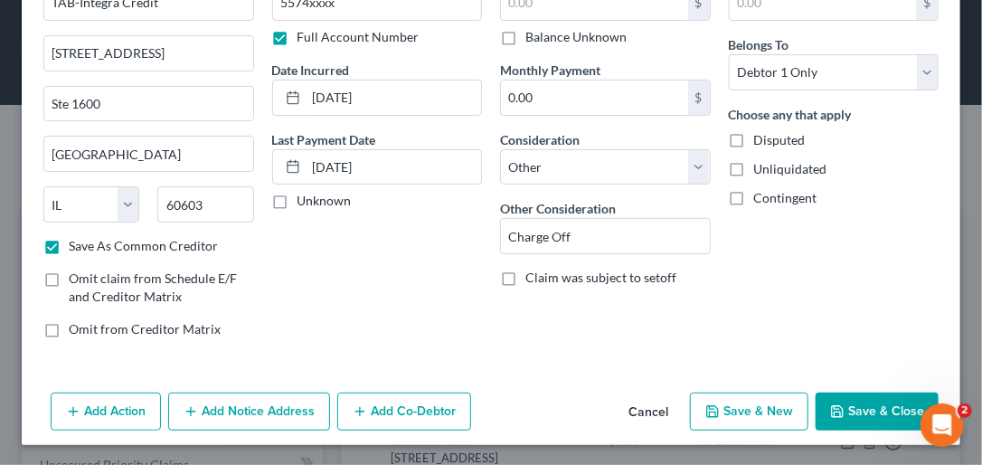
click at [742, 409] on button "Save & New" at bounding box center [749, 412] width 118 height 38
checkbox input "false"
select select "0"
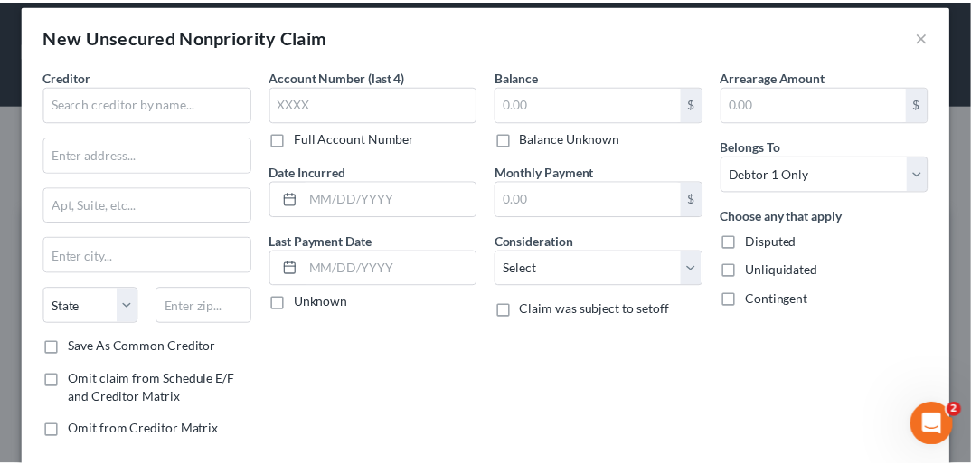
scroll to position [0, 0]
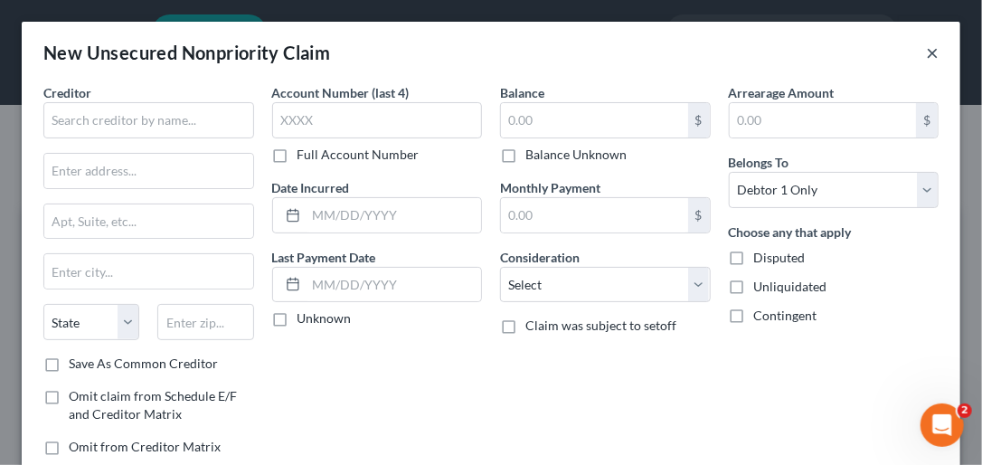
click at [926, 46] on button "×" at bounding box center [932, 53] width 13 height 22
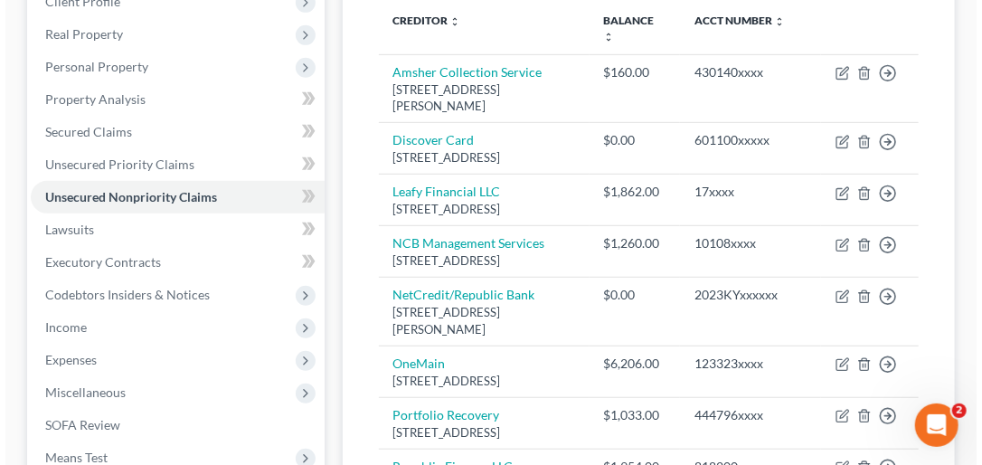
scroll to position [62, 0]
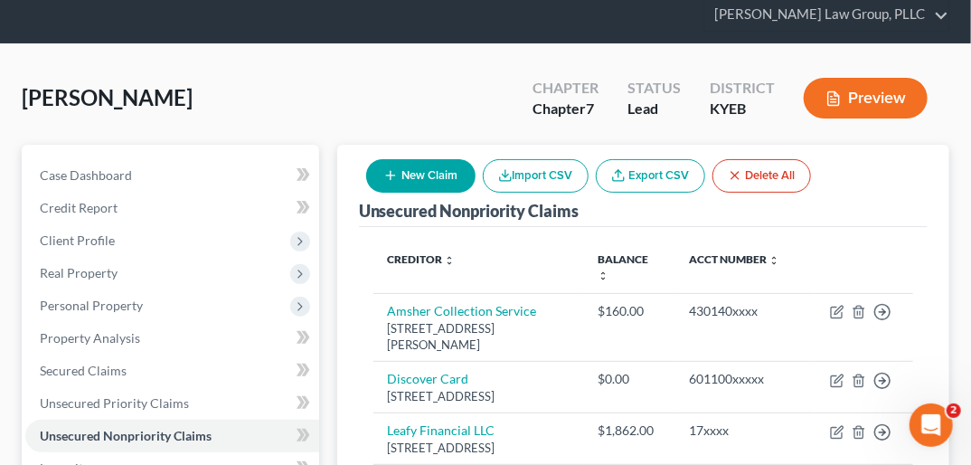
click at [409, 159] on button "New Claim" at bounding box center [420, 175] width 109 height 33
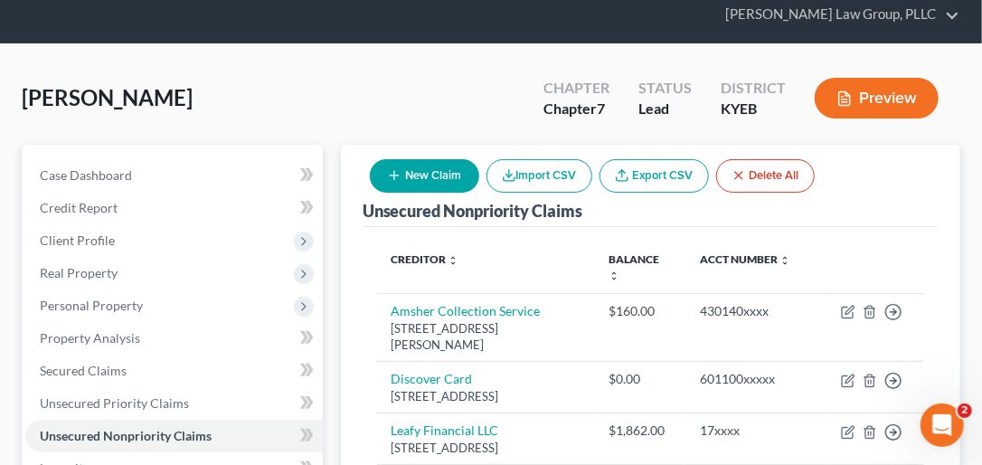
select select "0"
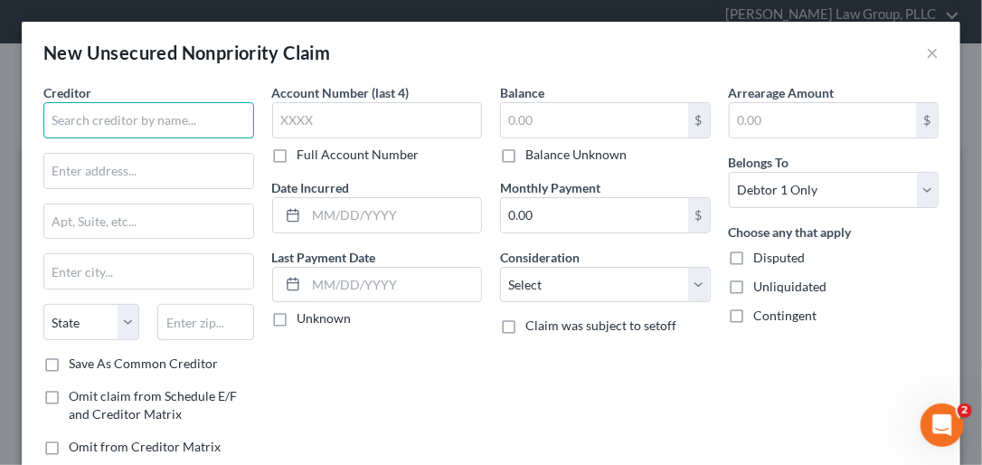
click at [116, 112] on input "text" at bounding box center [148, 120] width 211 height 36
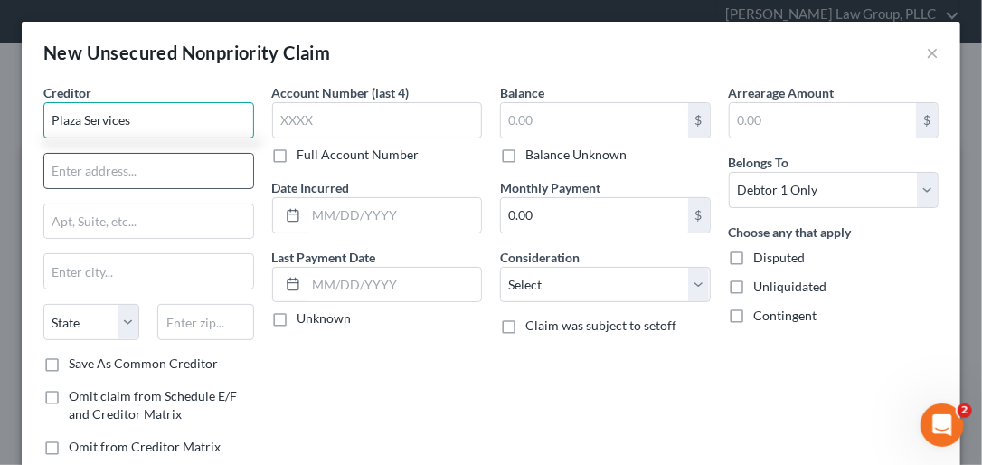
type input "Plaza Services"
click at [55, 174] on input "text" at bounding box center [148, 171] width 209 height 34
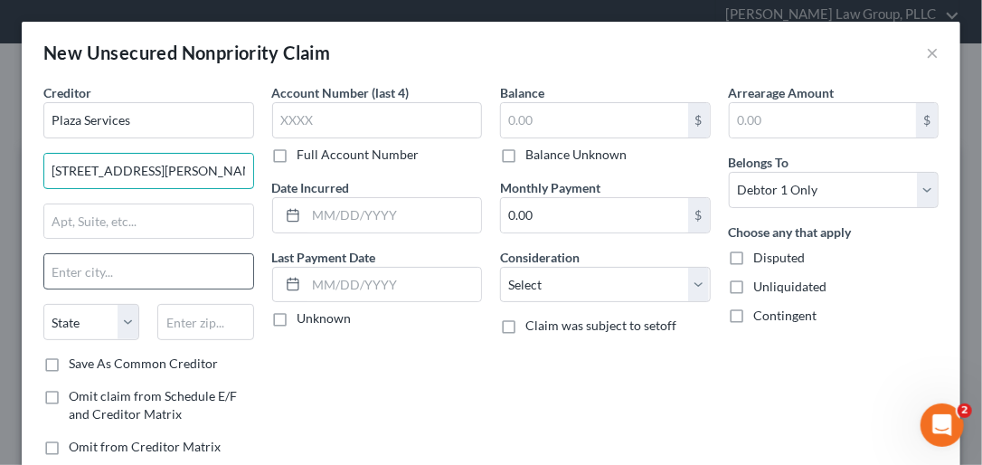
type input "110 Hammond Drive"
click at [83, 278] on input "text" at bounding box center [148, 271] width 209 height 34
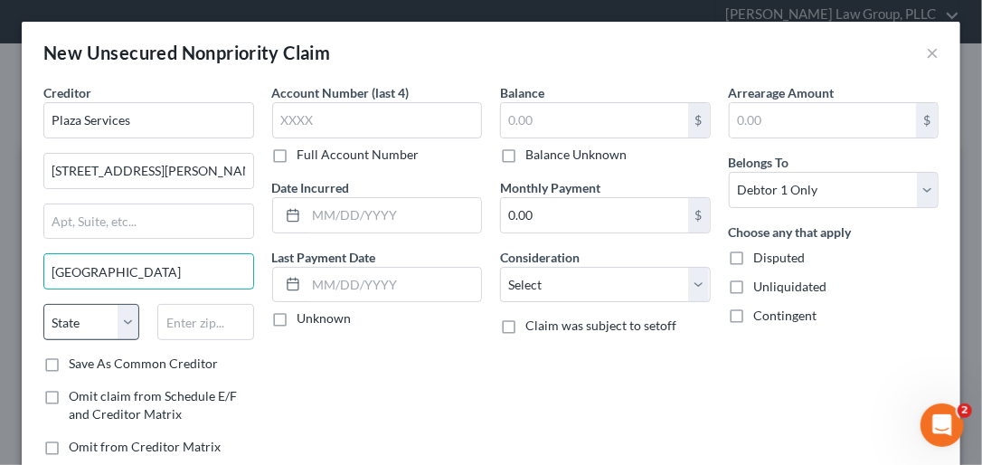
type input "Atlanta"
click at [123, 324] on select "State AL AK AR AZ CA CO CT DE DC FL GA GU HI ID IL IN IA KS KY LA ME MD MA MI M…" at bounding box center [91, 322] width 96 height 36
select select "10"
click at [43, 304] on select "State AL AK AR AZ CA CO CT DE DC FL GA GU HI ID IL IN IA KS KY LA ME MD MA MI M…" at bounding box center [91, 322] width 96 height 36
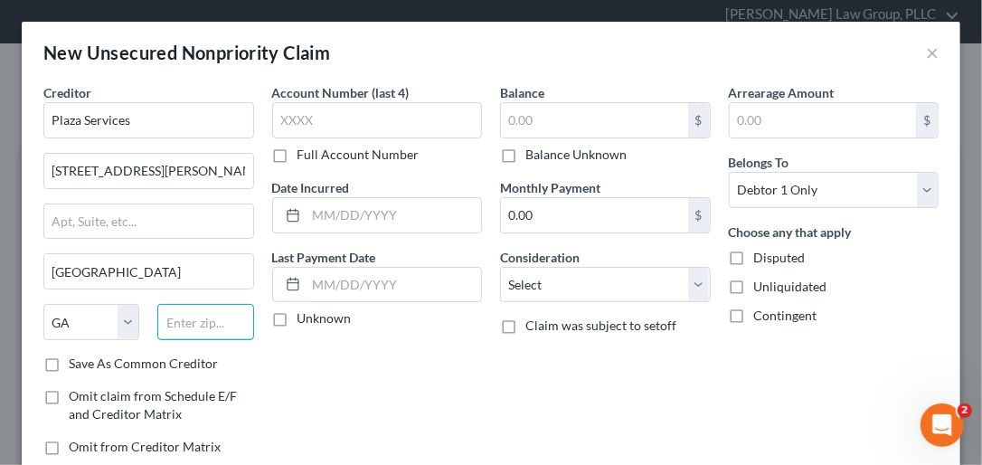
click at [179, 322] on input "text" at bounding box center [205, 322] width 96 height 36
type input "30328"
click at [69, 364] on label "Save As Common Creditor" at bounding box center [143, 364] width 149 height 18
click at [76, 364] on input "Save As Common Creditor" at bounding box center [82, 361] width 12 height 12
checkbox input "true"
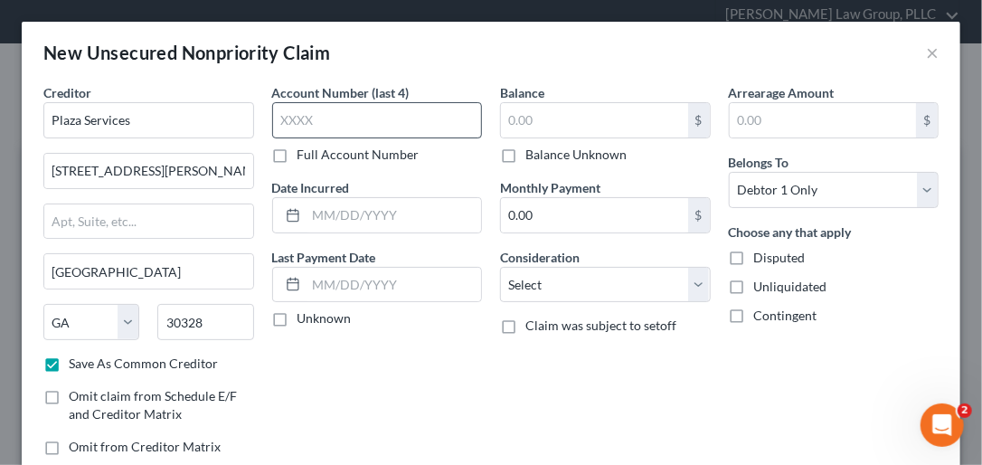
drag, startPoint x: 279, startPoint y: 149, endPoint x: 283, endPoint y: 134, distance: 15.8
click at [298, 146] on label "Full Account Number" at bounding box center [359, 155] width 122 height 18
click at [288, 121] on input "text" at bounding box center [377, 120] width 211 height 36
click at [311, 115] on input "8232" at bounding box center [377, 120] width 211 height 36
type input "8232"
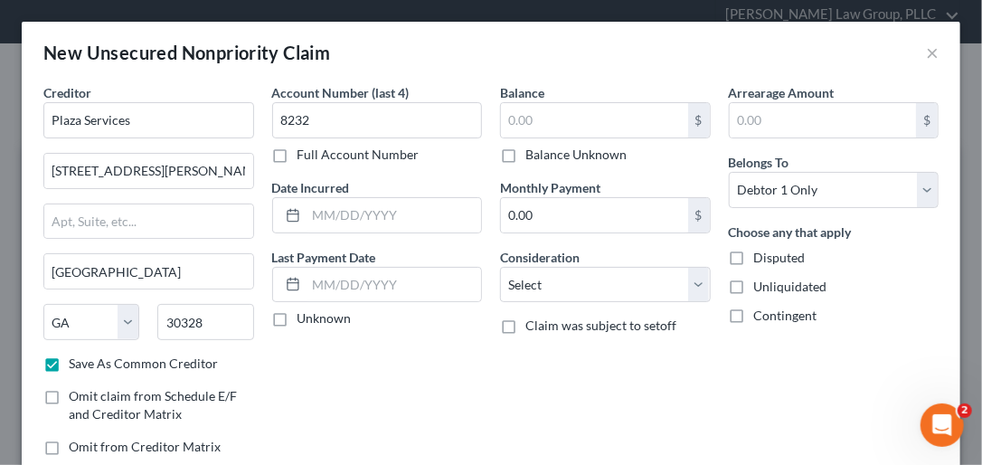
click at [298, 155] on label "Full Account Number" at bounding box center [359, 155] width 122 height 18
click at [305, 155] on input "Full Account Number" at bounding box center [311, 152] width 12 height 12
click at [315, 114] on input "8232" at bounding box center [377, 120] width 211 height 36
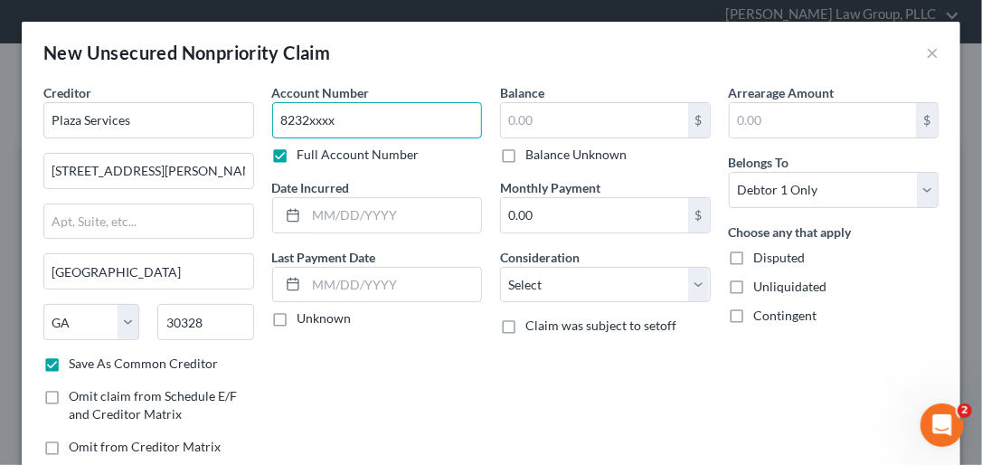
click at [307, 115] on input "8232xxxx" at bounding box center [377, 120] width 211 height 36
type input "82320xxxx"
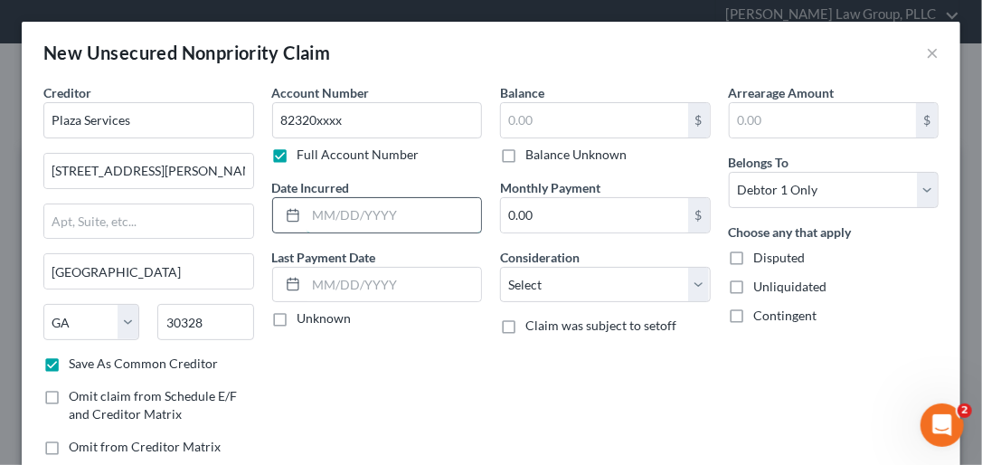
click at [323, 221] on input "text" at bounding box center [394, 215] width 175 height 34
type input "03/19/2024"
click at [298, 315] on label "Unknown" at bounding box center [325, 318] width 54 height 18
click at [305, 315] on input "Unknown" at bounding box center [311, 315] width 12 height 12
checkbox input "true"
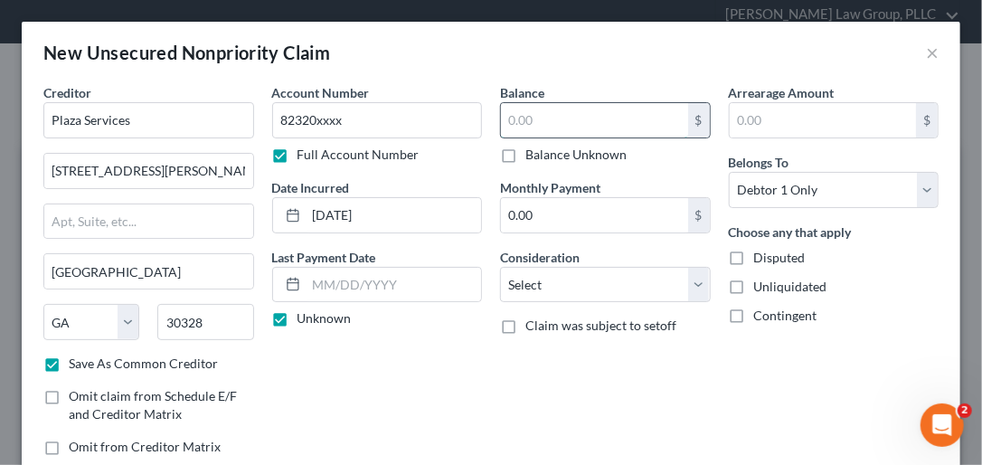
click at [523, 109] on input "text" at bounding box center [594, 120] width 187 height 34
drag, startPoint x: 500, startPoint y: 116, endPoint x: 612, endPoint y: 98, distance: 113.6
click at [612, 98] on div "Balance 3,242.00 $ Balance Unknown Balance Undetermined 3,242.00 $ Balance Unkn…" at bounding box center [605, 123] width 211 height 80
type input "4,363.00"
drag, startPoint x: 311, startPoint y: 210, endPoint x: 395, endPoint y: 198, distance: 84.9
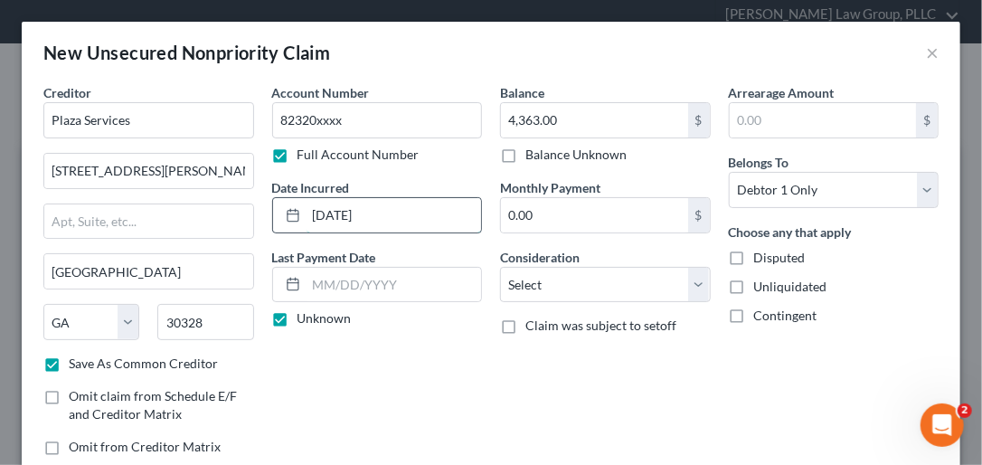
click at [395, 198] on input "03/19/2024" at bounding box center [394, 215] width 175 height 34
type input "04/24/2024"
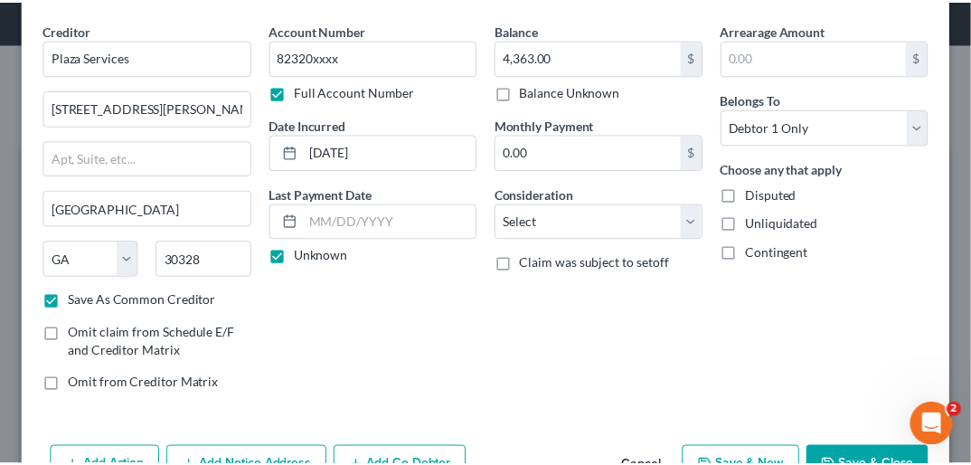
scroll to position [118, 0]
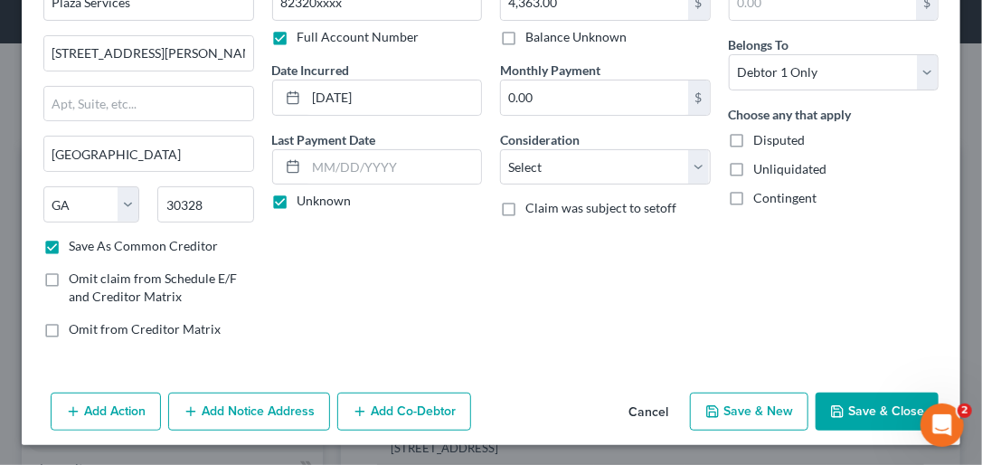
click at [711, 412] on icon "button" at bounding box center [712, 411] width 11 height 11
checkbox input "false"
select select "0"
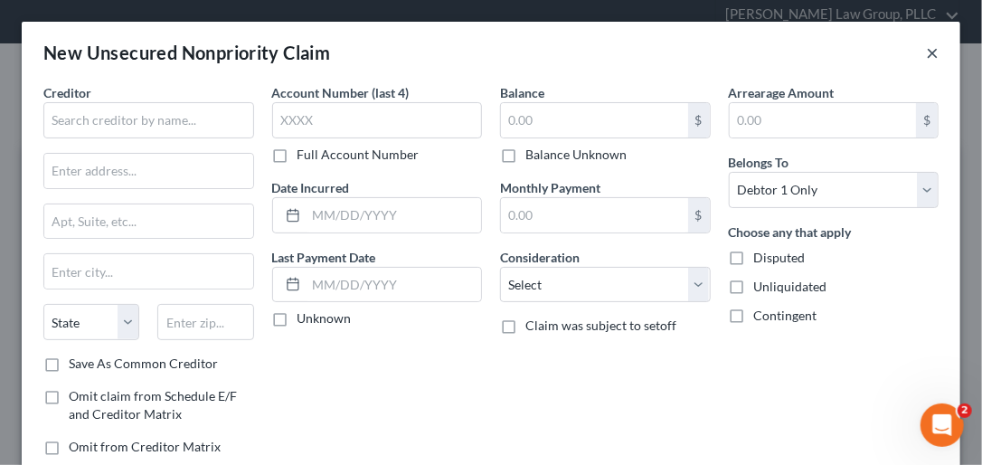
click at [926, 52] on button "×" at bounding box center [932, 53] width 13 height 22
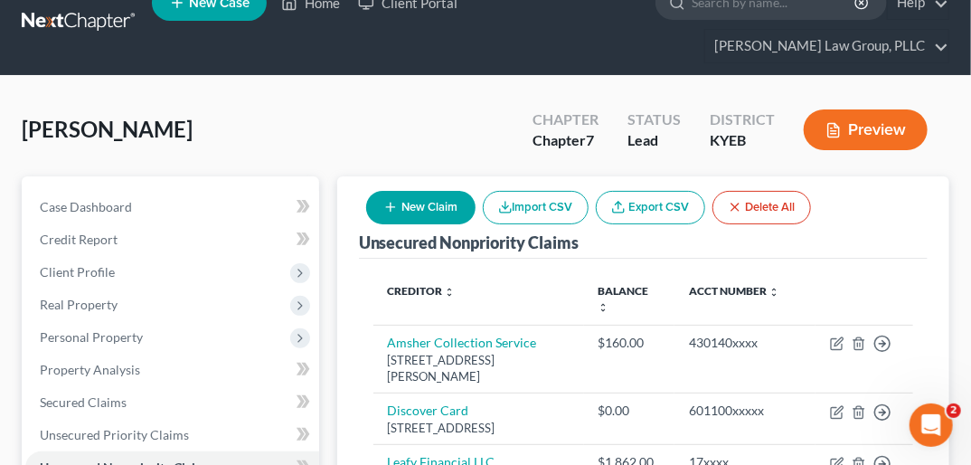
scroll to position [0, 0]
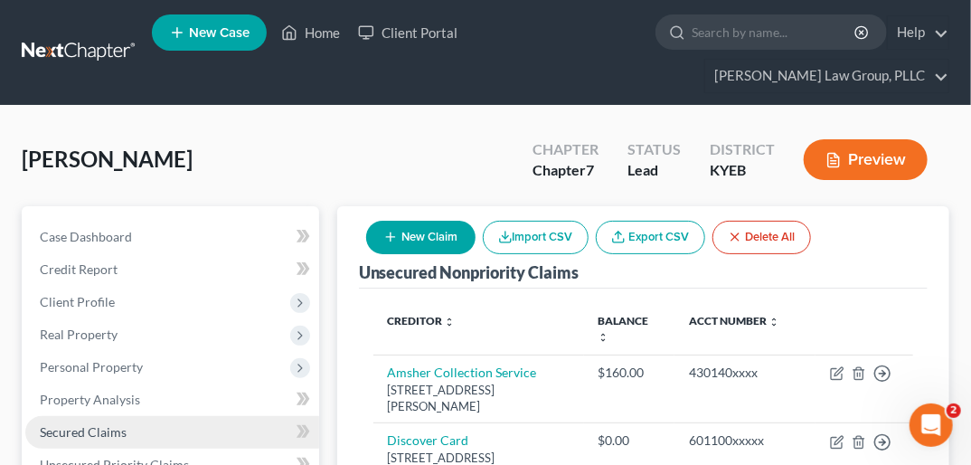
click at [120, 424] on span "Secured Claims" at bounding box center [83, 431] width 87 height 15
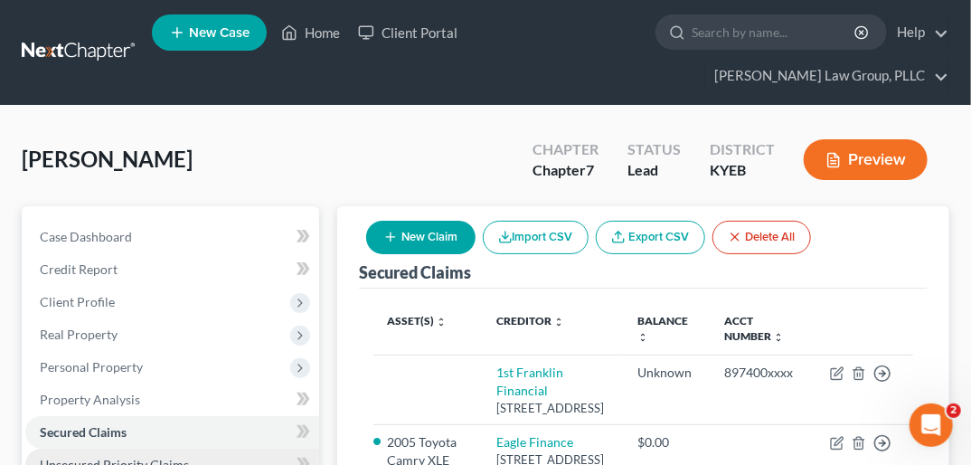
click at [145, 457] on span "Unsecured Priority Claims" at bounding box center [114, 464] width 149 height 15
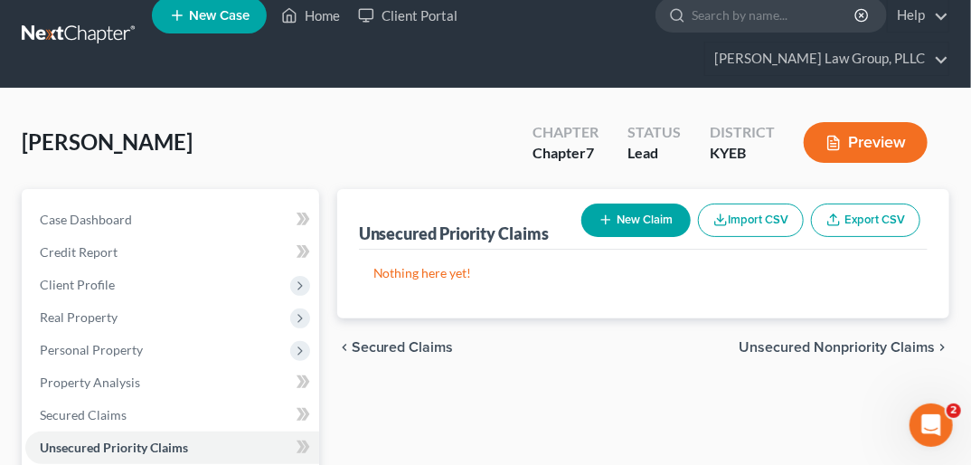
scroll to position [21, 0]
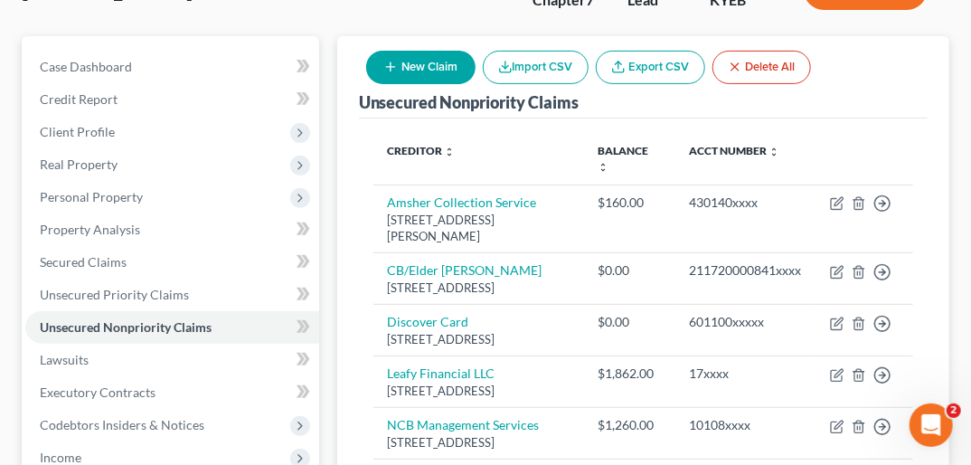
scroll to position [171, 0]
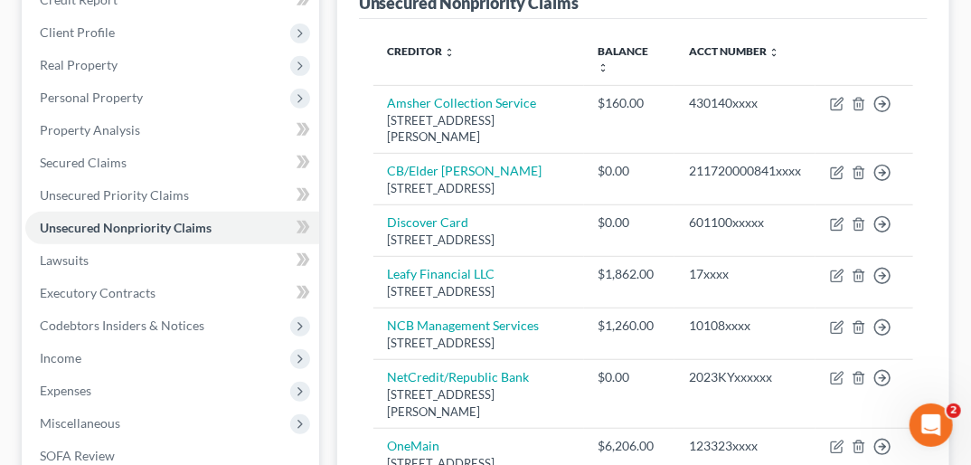
scroll to position [326, 0]
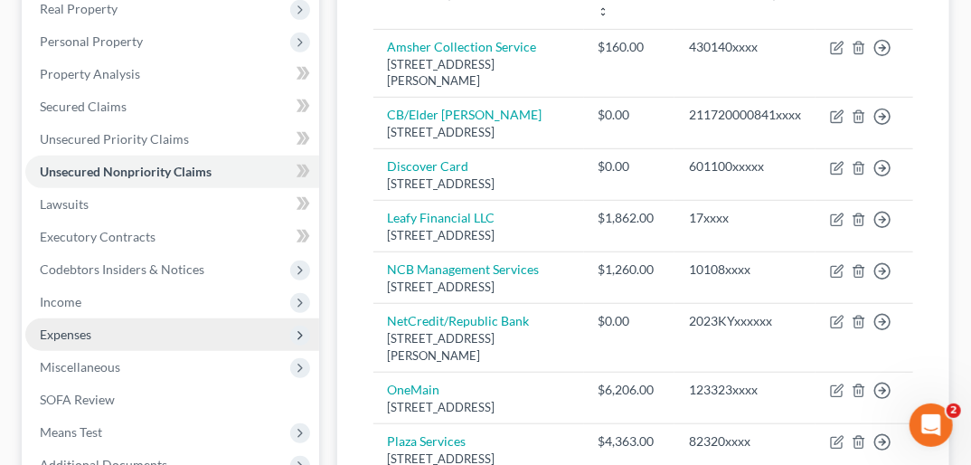
click at [170, 318] on span "Expenses" at bounding box center [172, 334] width 294 height 33
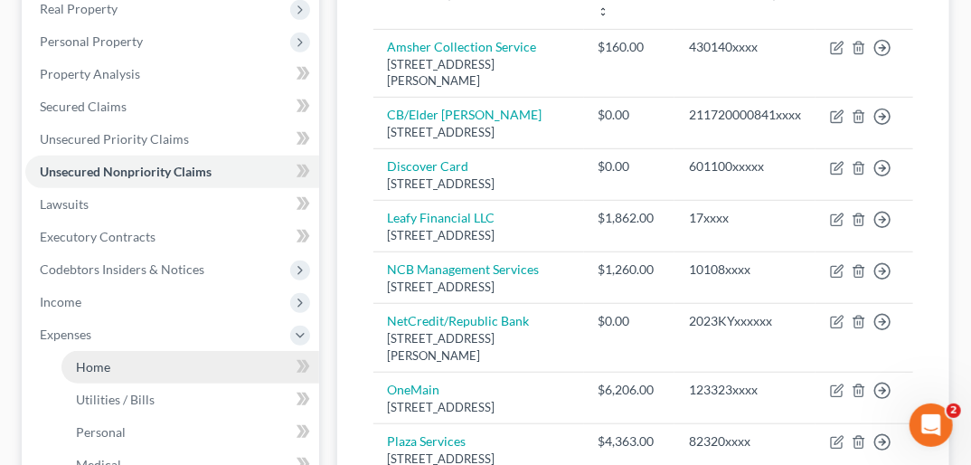
click at [158, 351] on link "Home" at bounding box center [191, 367] width 258 height 33
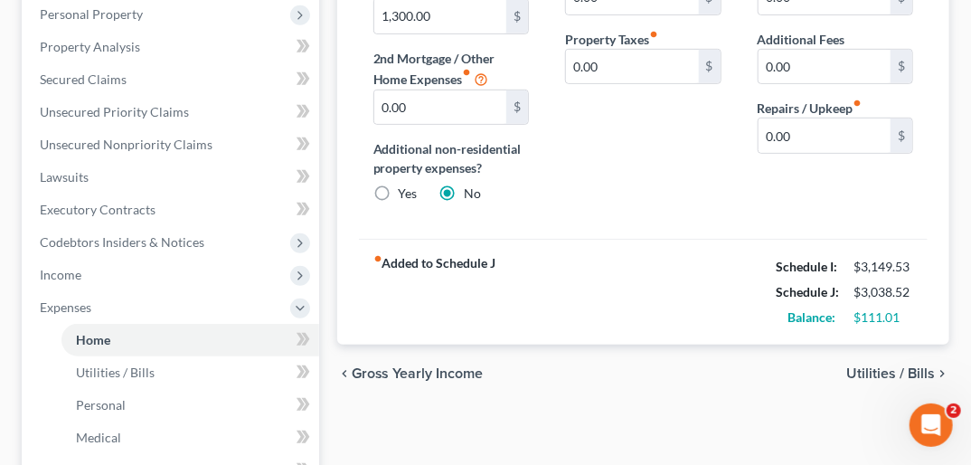
scroll to position [378, 0]
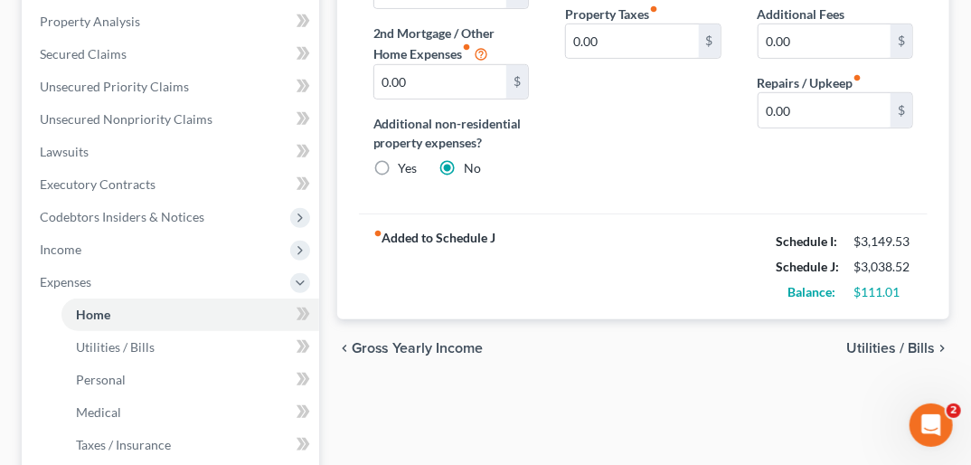
click at [914, 341] on span "Utilities / Bills" at bounding box center [891, 348] width 89 height 14
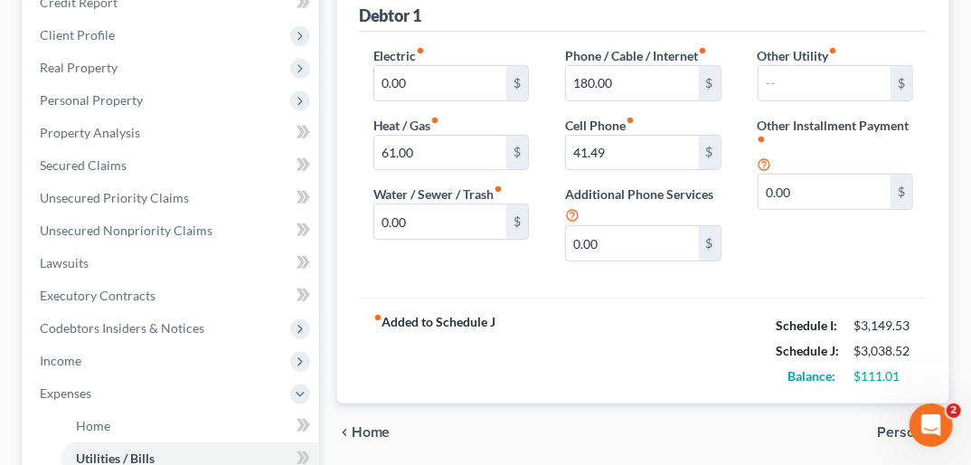
scroll to position [297, 0]
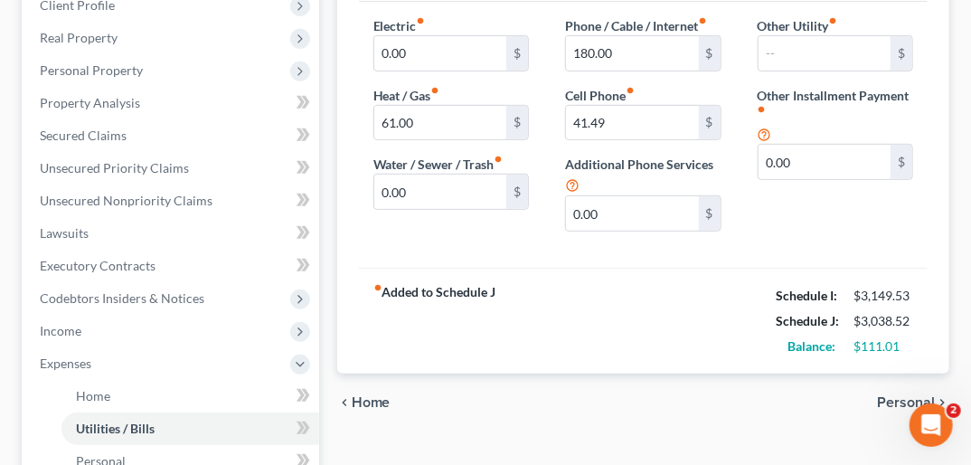
click at [933, 395] on span "Personal" at bounding box center [906, 402] width 58 height 14
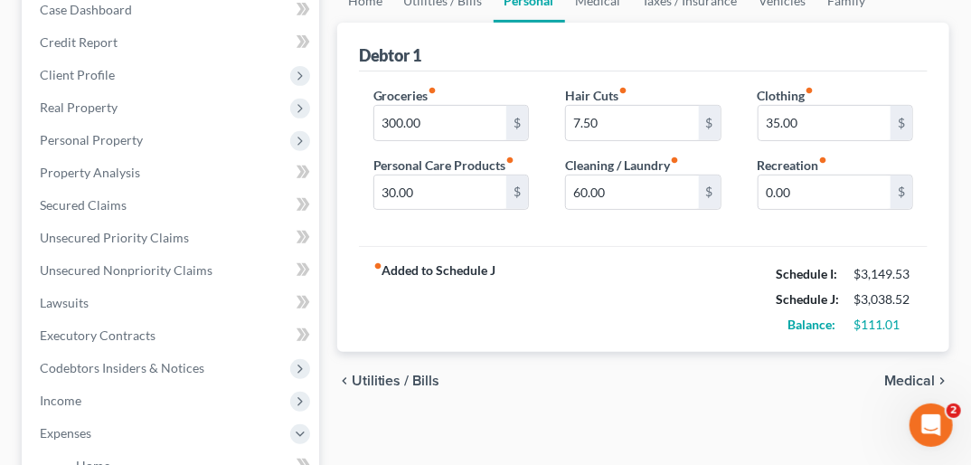
scroll to position [232, 0]
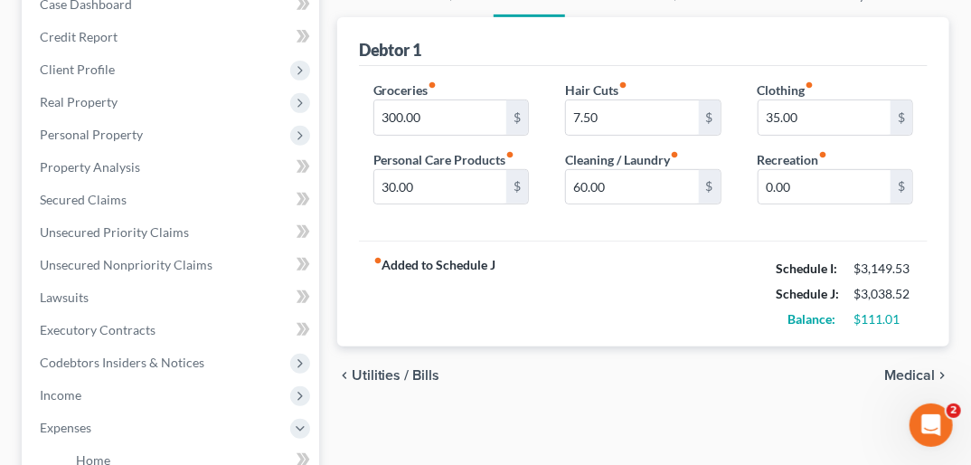
click at [910, 368] on span "Medical" at bounding box center [910, 375] width 51 height 14
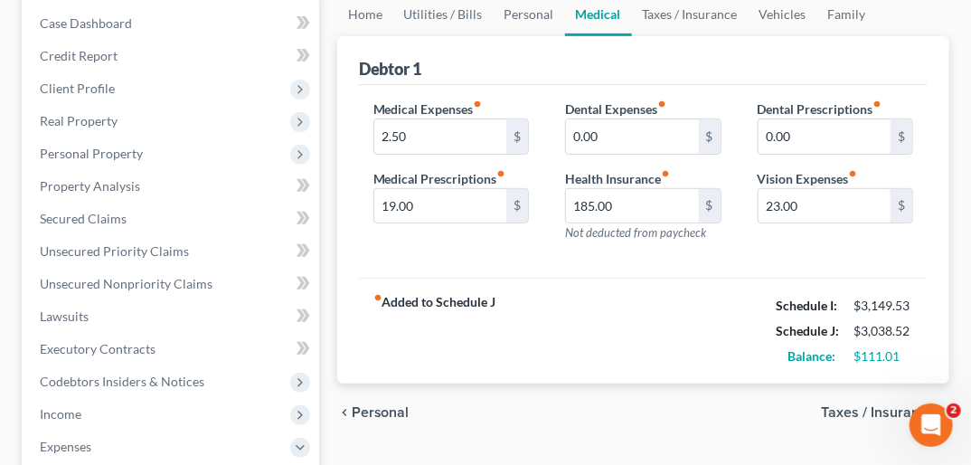
scroll to position [287, 0]
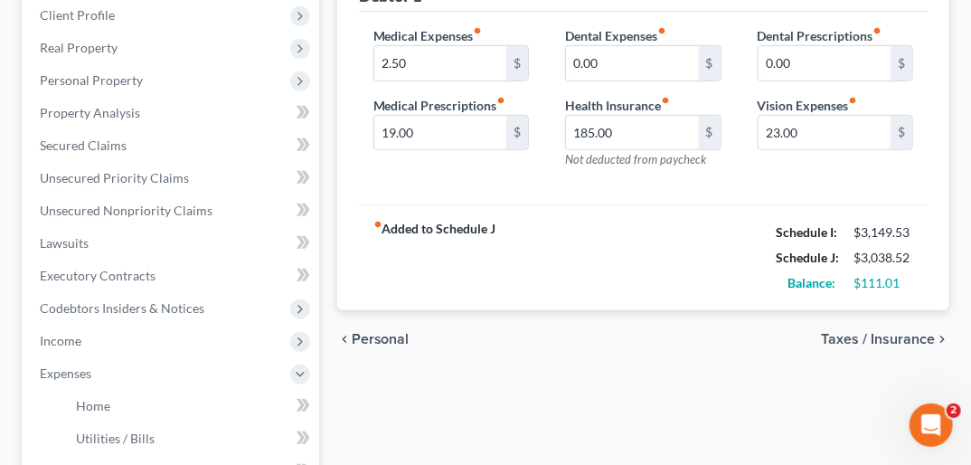
click at [854, 332] on span "Taxes / Insurance" at bounding box center [878, 339] width 114 height 14
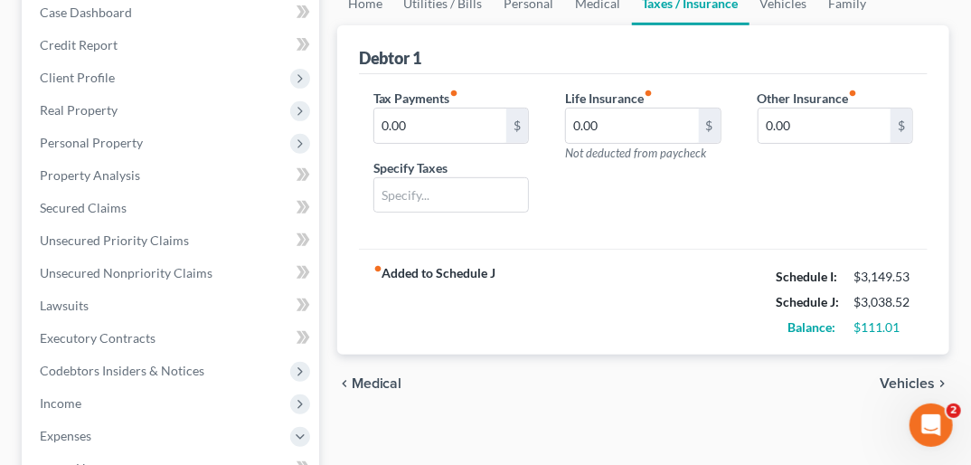
scroll to position [232, 0]
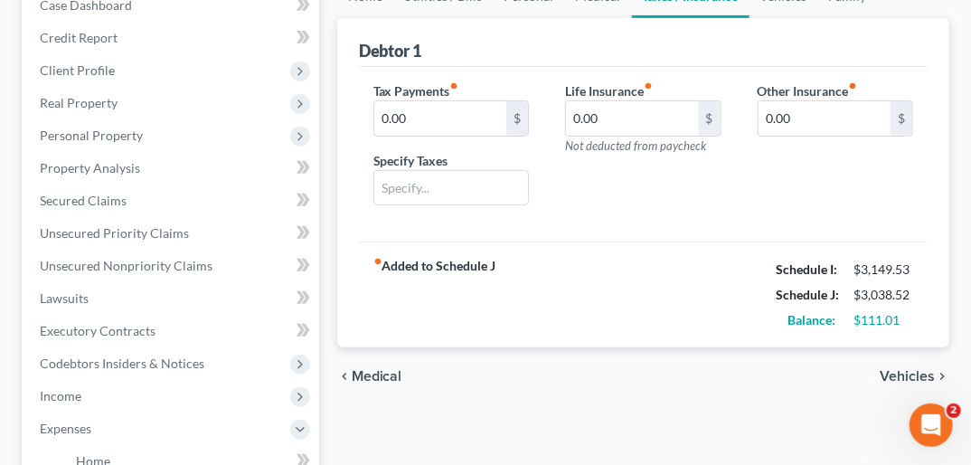
click at [923, 369] on span "Vehicles" at bounding box center [907, 376] width 55 height 14
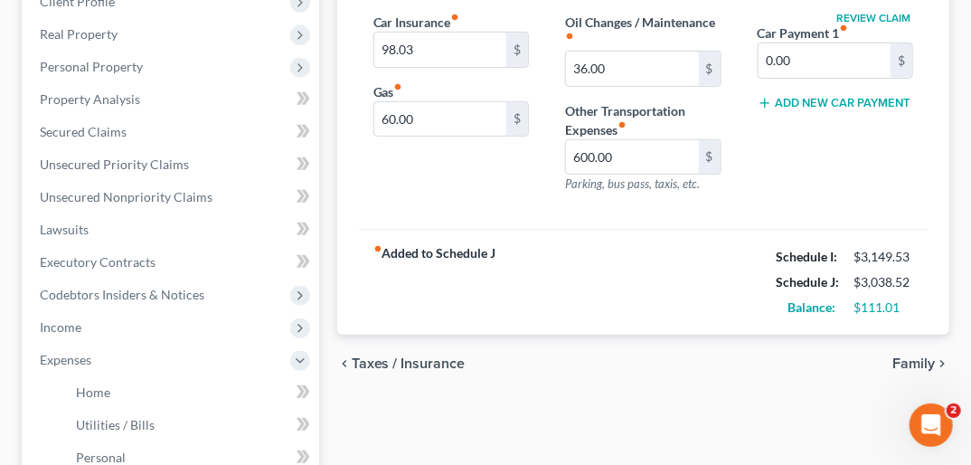
scroll to position [304, 0]
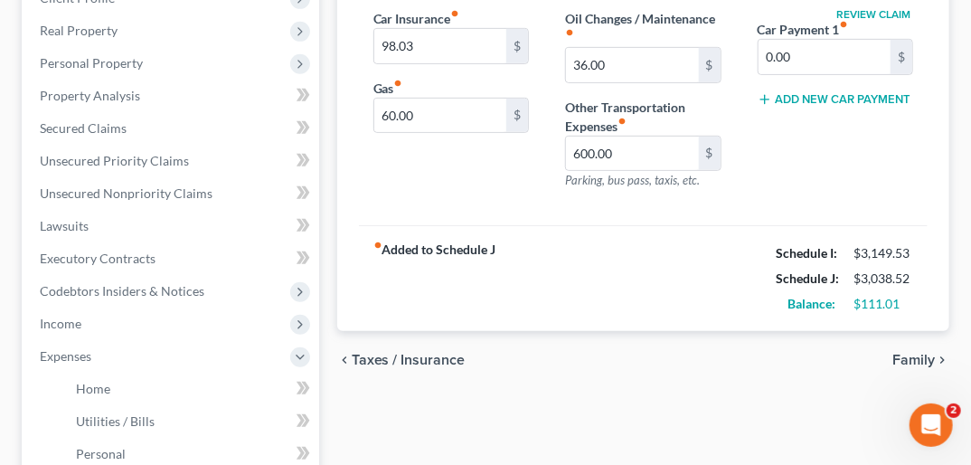
click at [903, 353] on span "Family" at bounding box center [914, 360] width 43 height 14
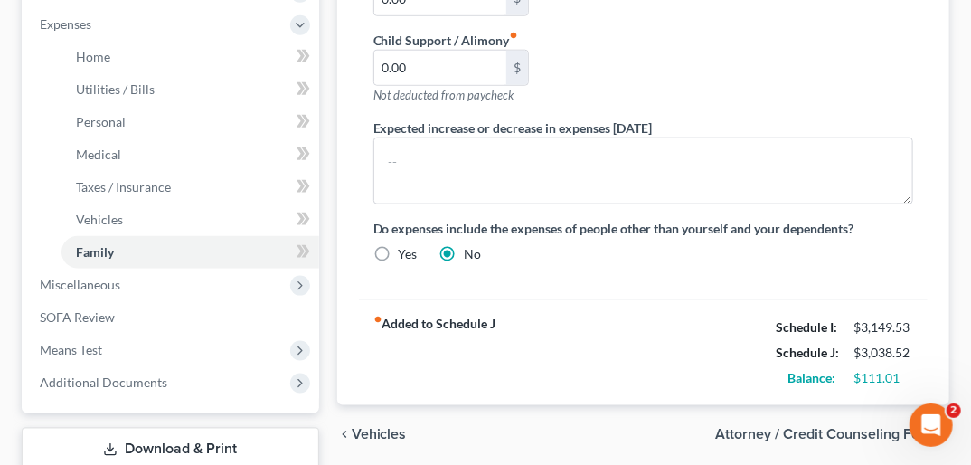
scroll to position [644, 0]
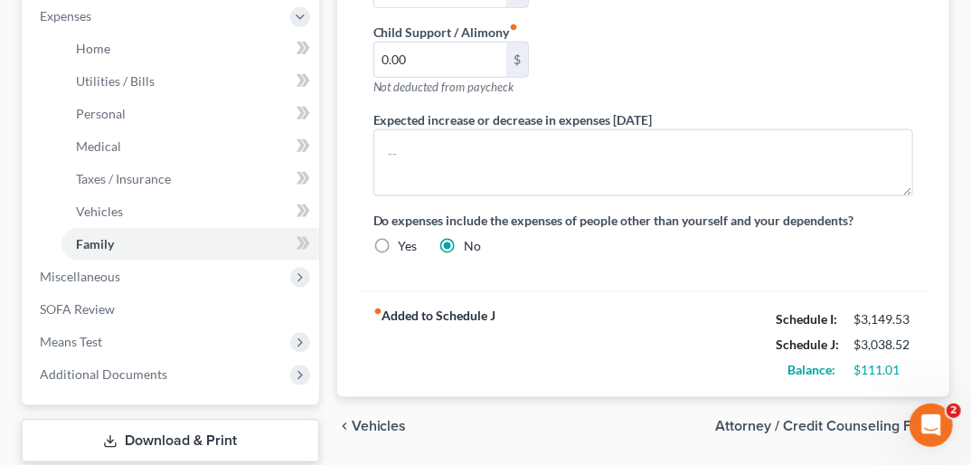
click at [388, 419] on span "Vehicles" at bounding box center [379, 426] width 55 height 14
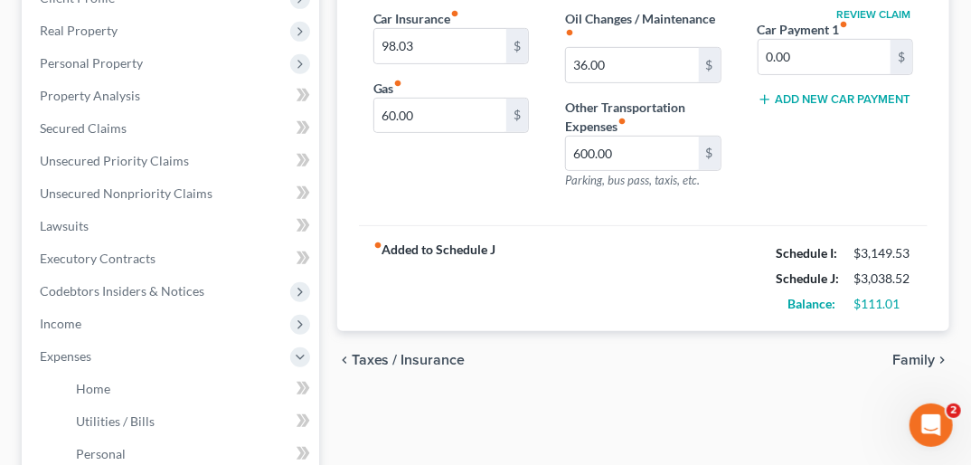
scroll to position [317, 0]
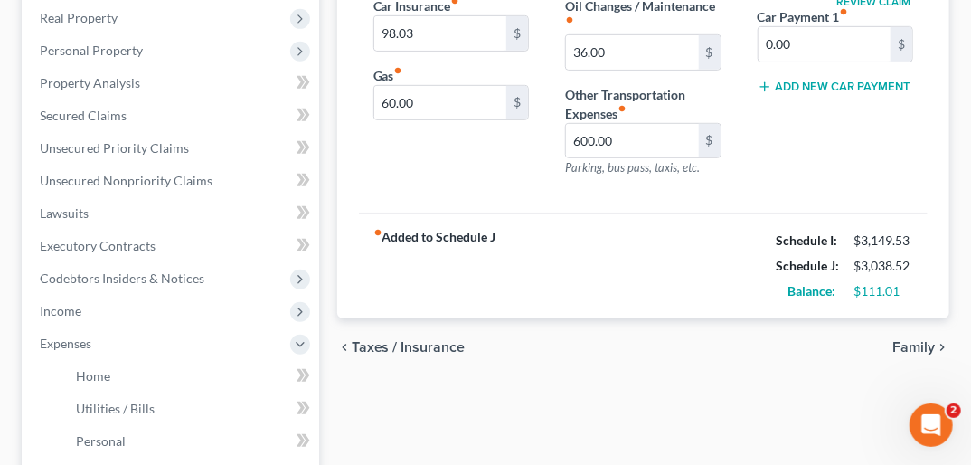
click at [405, 340] on span "Taxes / Insurance" at bounding box center [409, 347] width 114 height 14
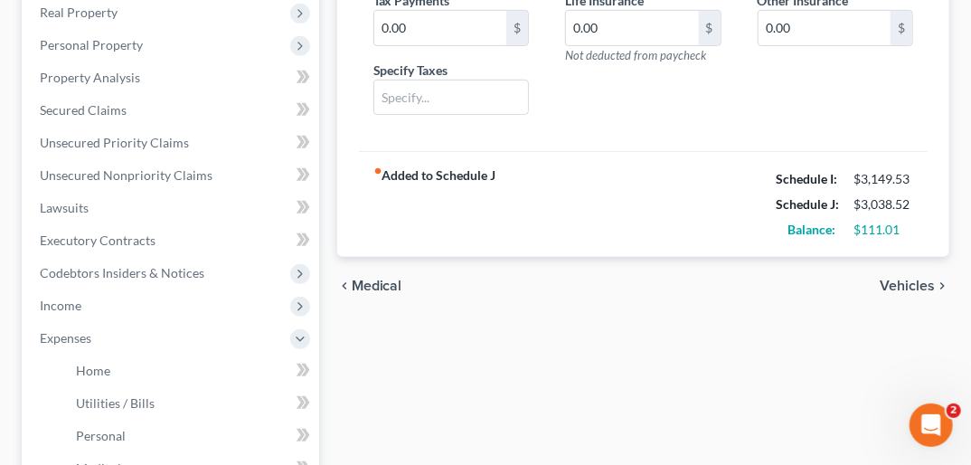
scroll to position [333, 0]
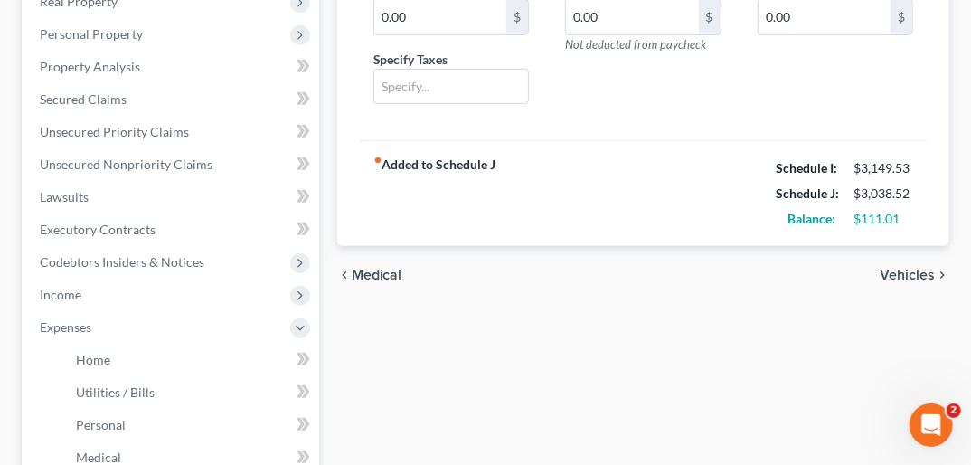
click at [344, 268] on icon "chevron_left" at bounding box center [344, 275] width 14 height 14
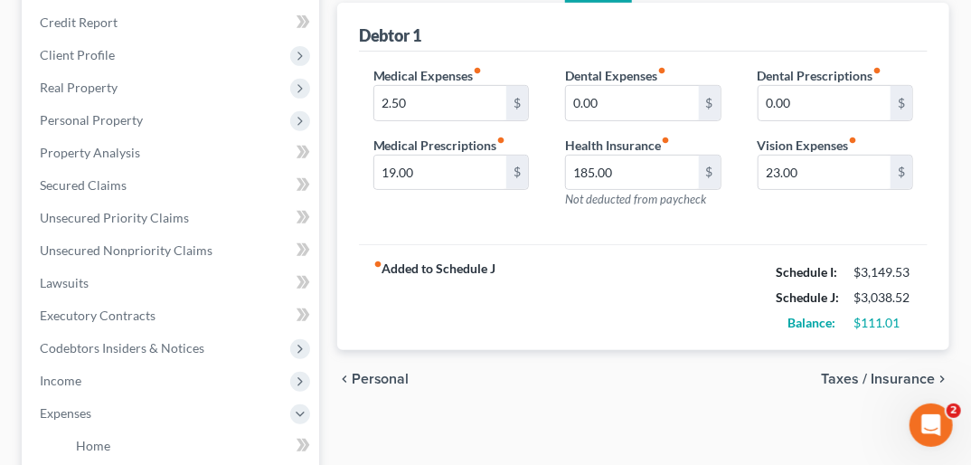
scroll to position [257, 0]
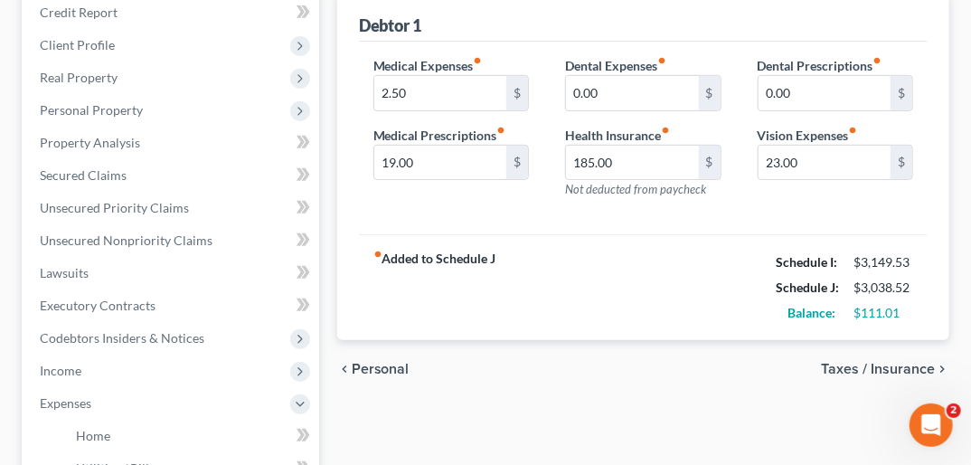
click at [386, 362] on span "Personal" at bounding box center [381, 369] width 58 height 14
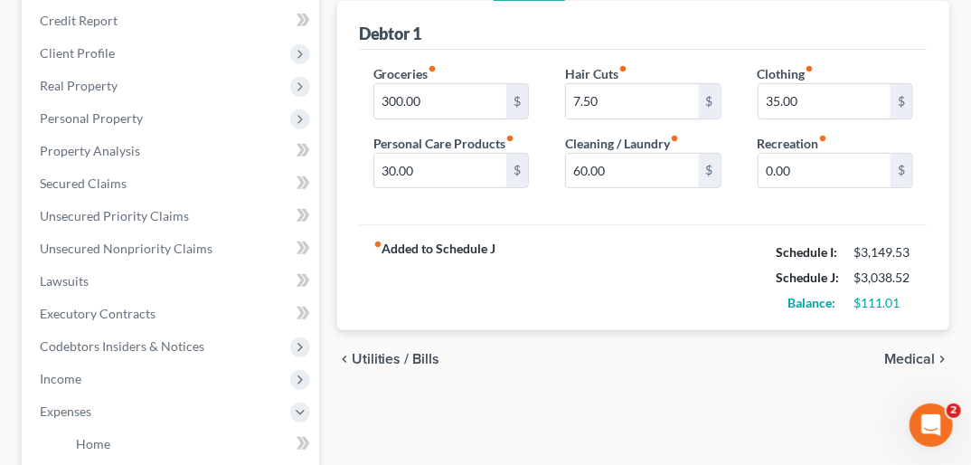
scroll to position [263, 0]
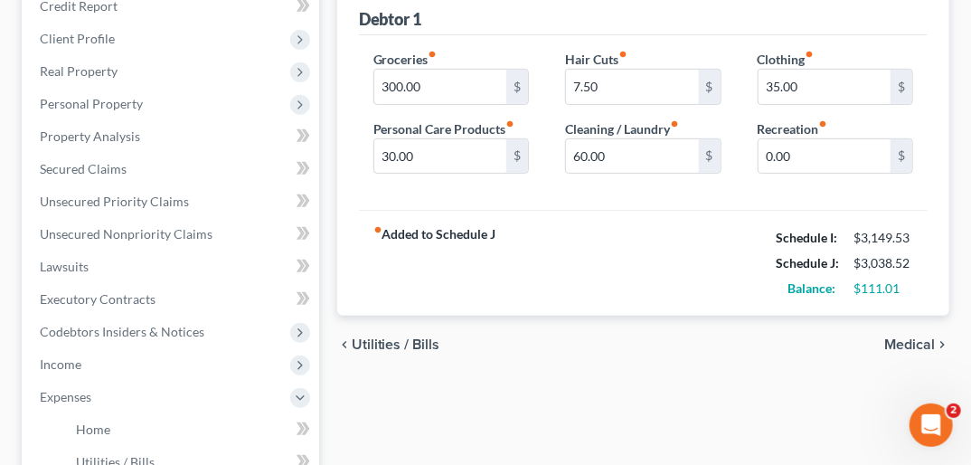
click at [394, 337] on span "Utilities / Bills" at bounding box center [396, 344] width 89 height 14
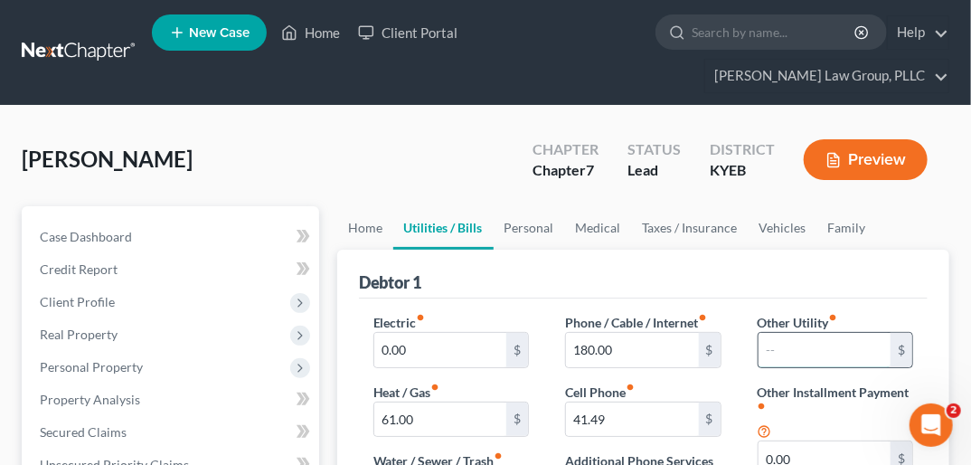
click at [809, 333] on input "text" at bounding box center [825, 350] width 132 height 34
type input "0"
click at [822, 441] on input "0.00" at bounding box center [825, 458] width 132 height 34
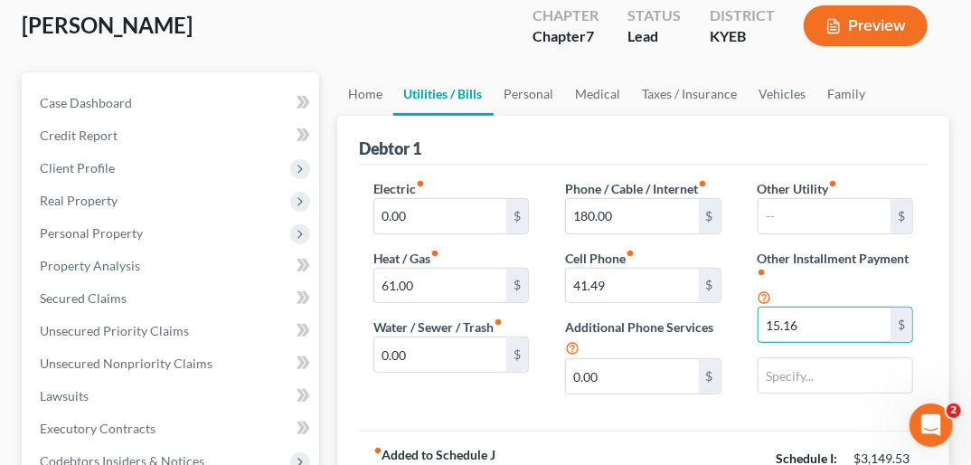
scroll to position [137, 0]
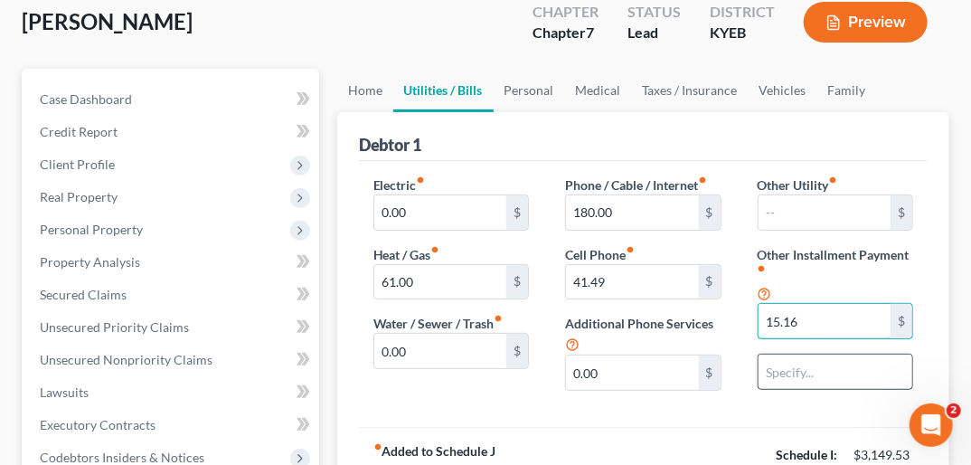
type input "15.16"
click at [825, 355] on input "text" at bounding box center [836, 372] width 154 height 34
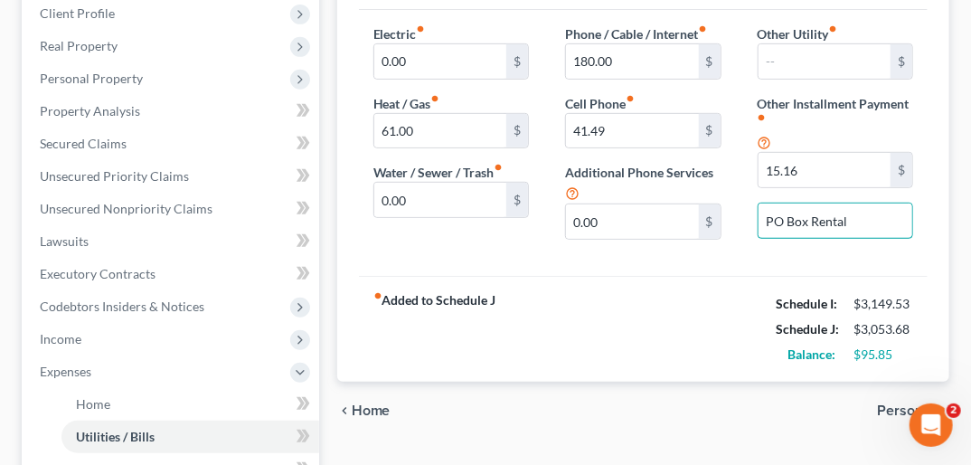
scroll to position [297, 0]
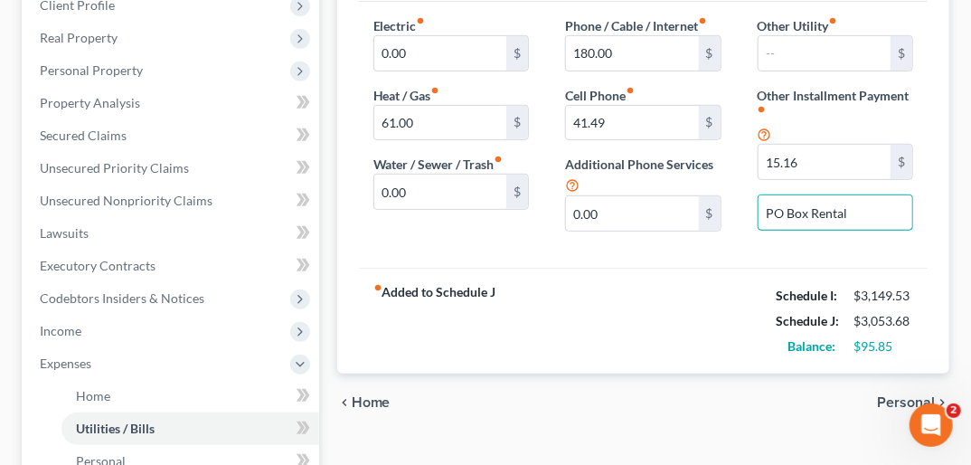
type input "PO Box Rental"
click at [917, 395] on span "Personal" at bounding box center [906, 402] width 58 height 14
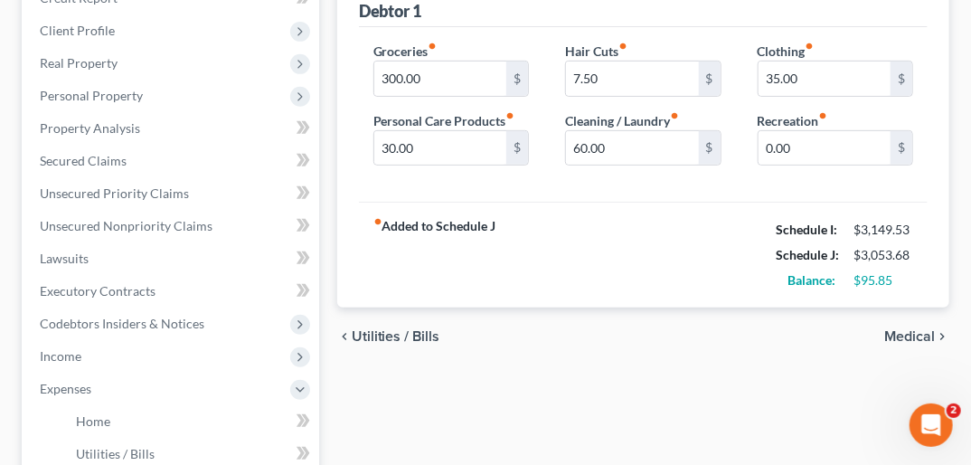
scroll to position [272, 0]
click at [393, 328] on span "Utilities / Bills" at bounding box center [396, 335] width 89 height 14
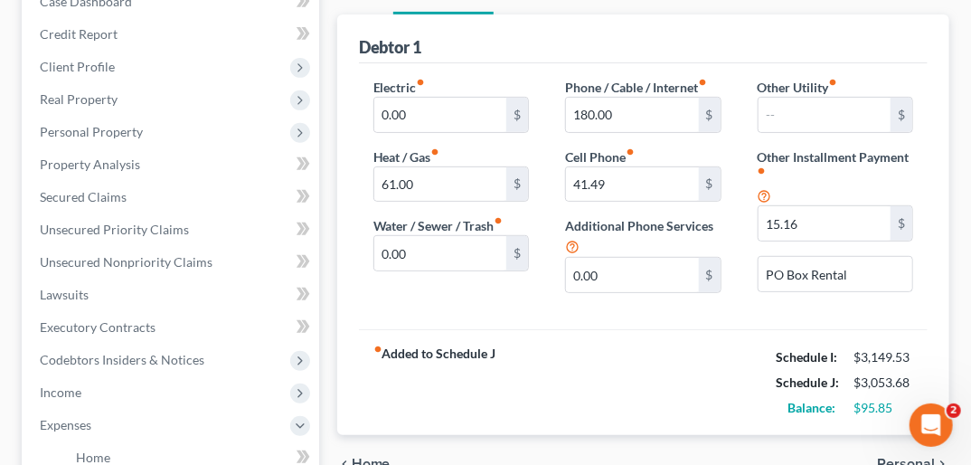
scroll to position [315, 0]
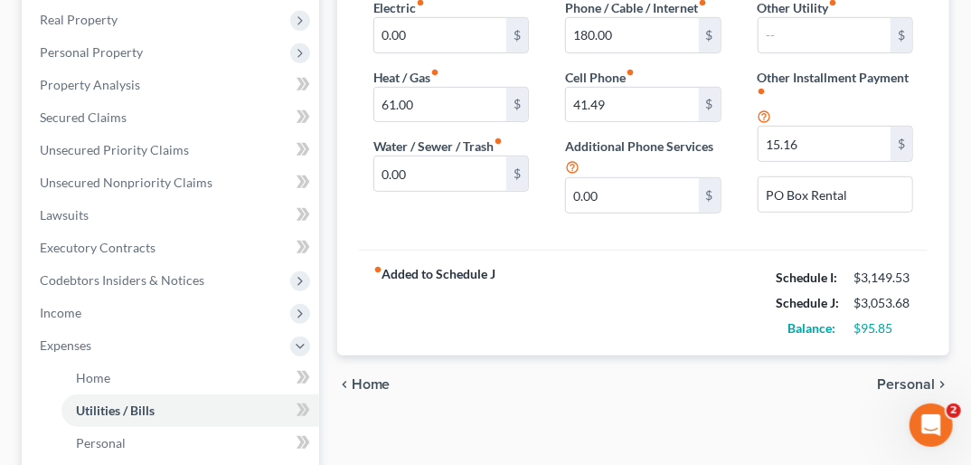
click at [911, 377] on span "Personal" at bounding box center [906, 384] width 58 height 14
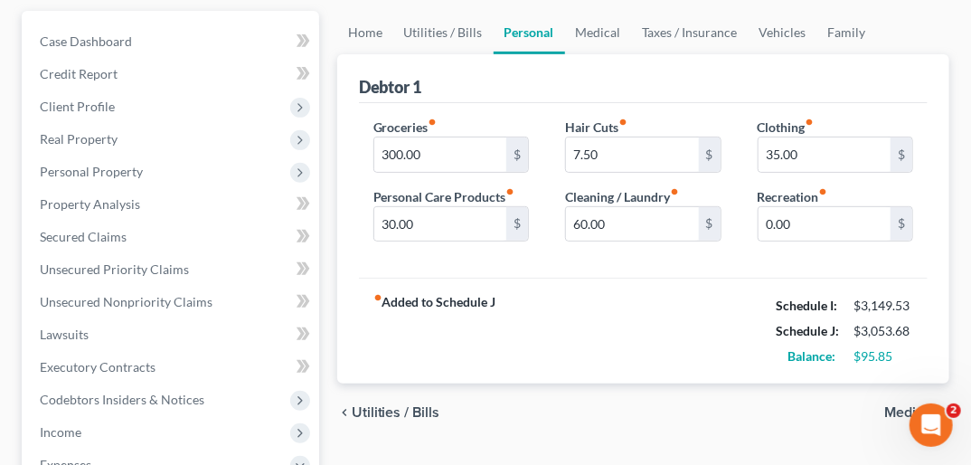
scroll to position [293, 0]
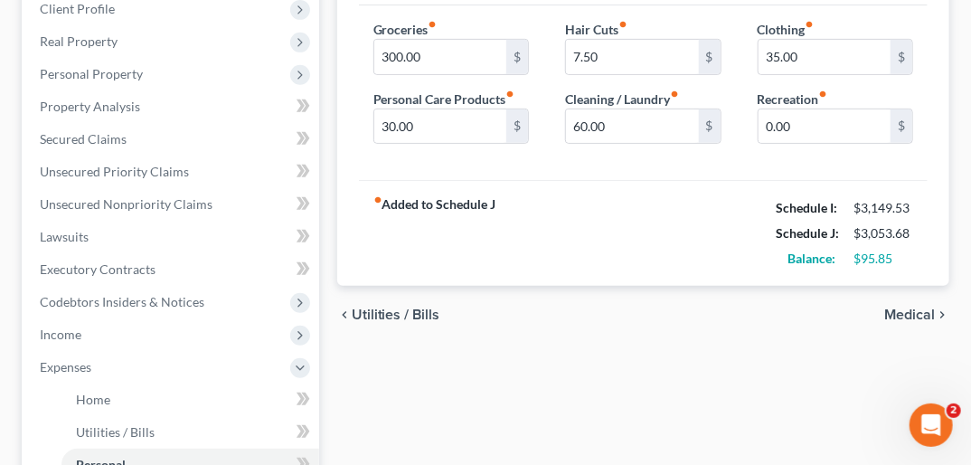
click at [905, 308] on span "Medical" at bounding box center [910, 315] width 51 height 14
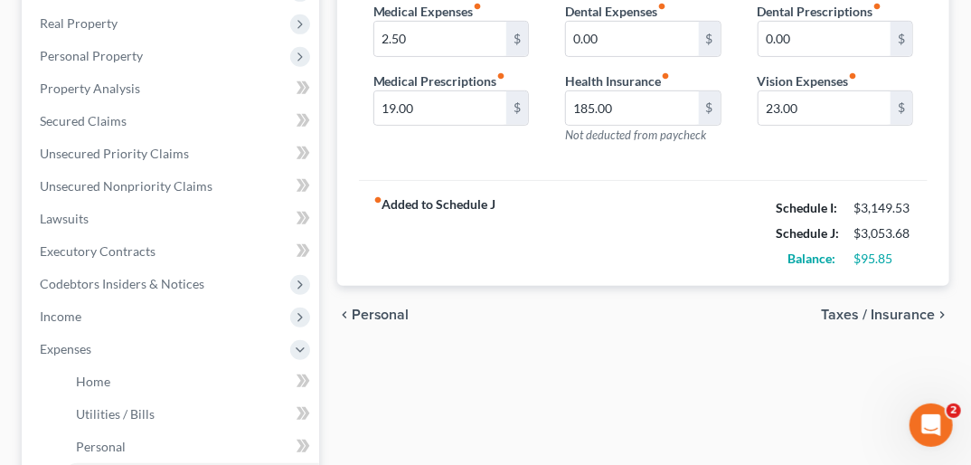
scroll to position [317, 0]
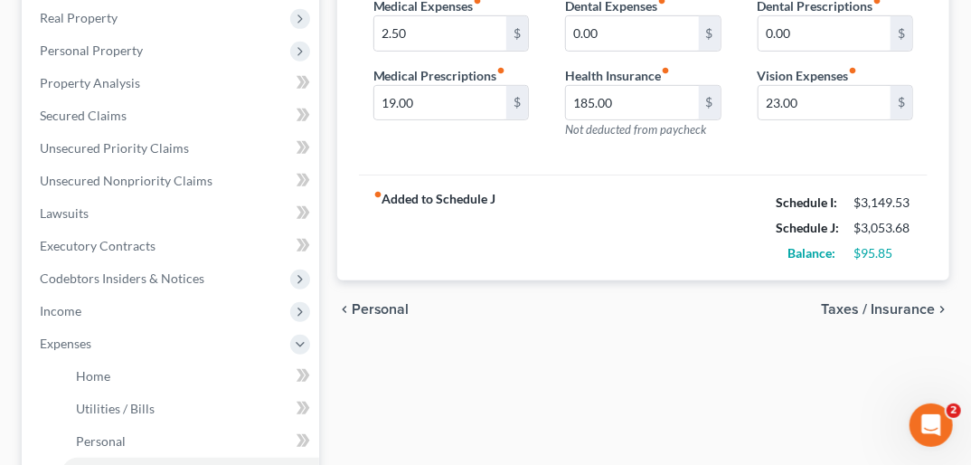
click at [909, 302] on span "Taxes / Insurance" at bounding box center [878, 309] width 114 height 14
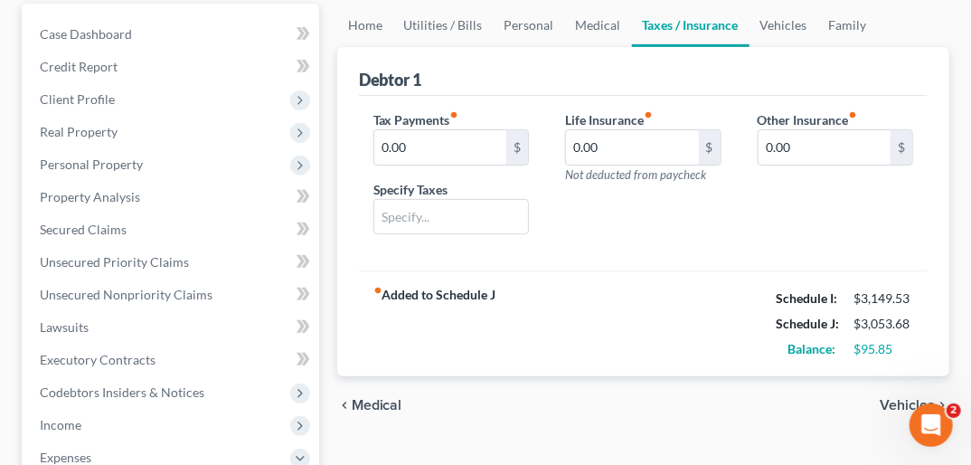
scroll to position [205, 0]
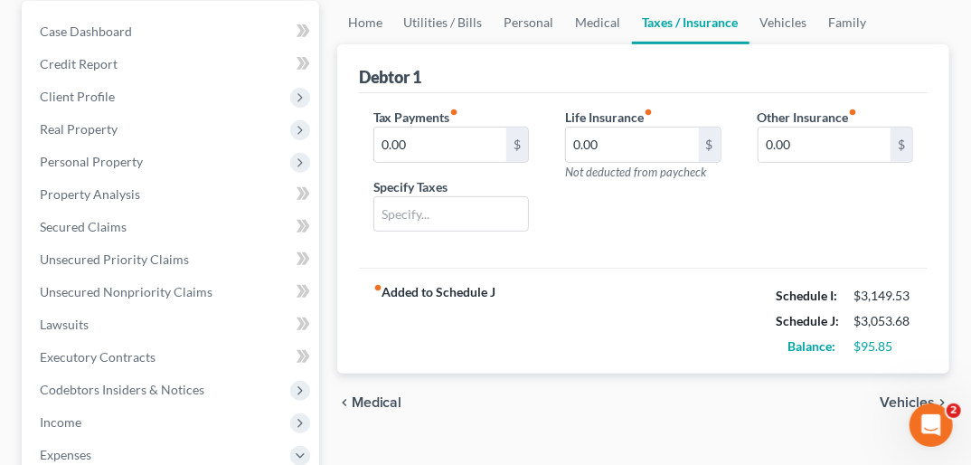
click at [370, 395] on span "Medical" at bounding box center [377, 402] width 51 height 14
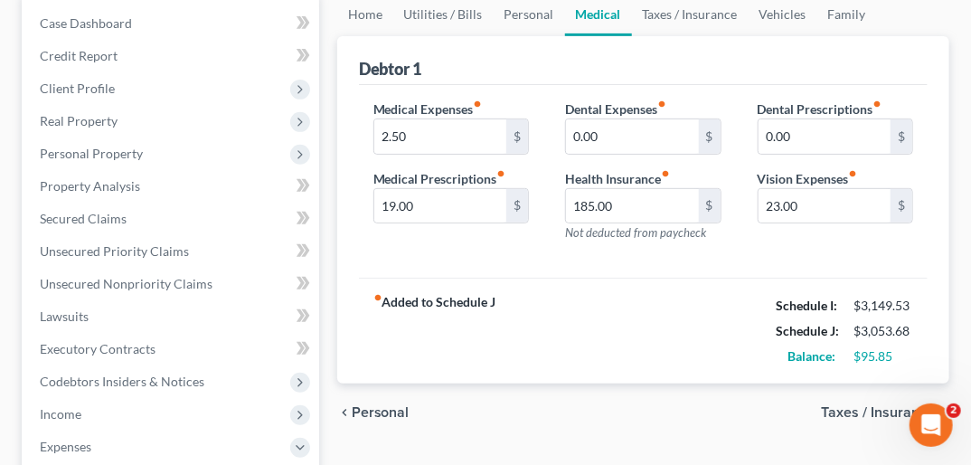
scroll to position [300, 0]
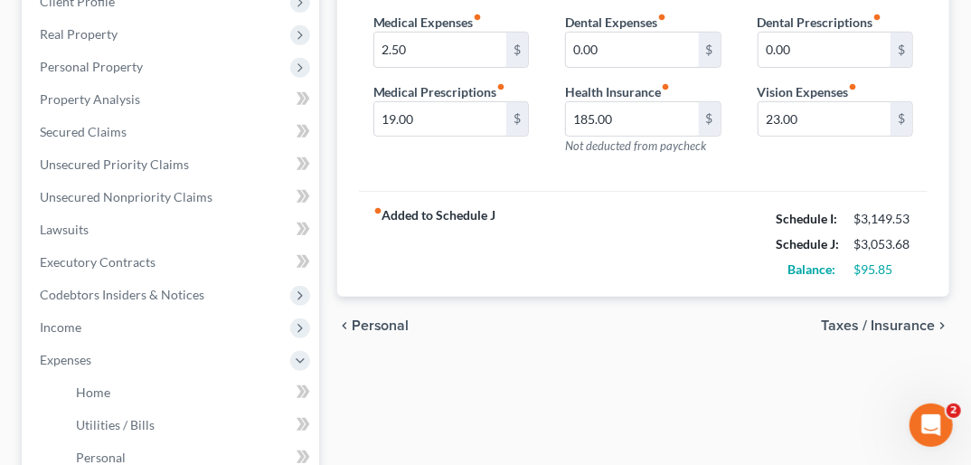
click at [861, 318] on span "Taxes / Insurance" at bounding box center [878, 325] width 114 height 14
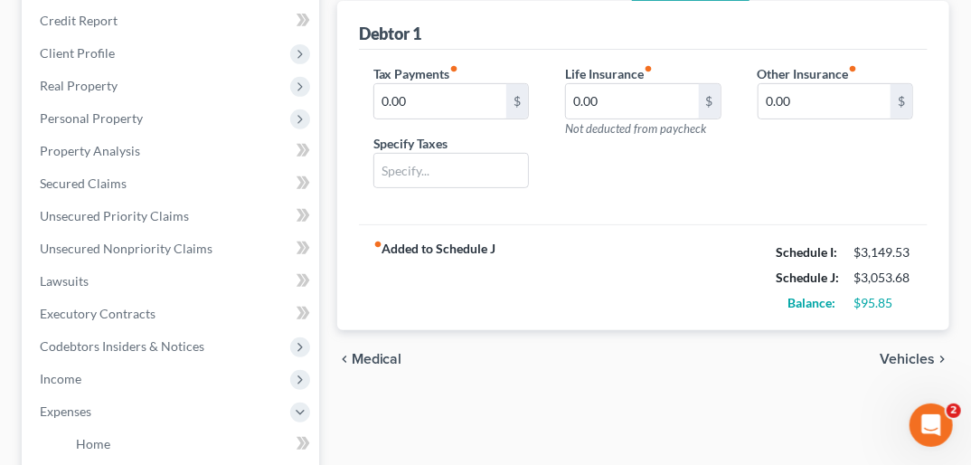
scroll to position [277, 0]
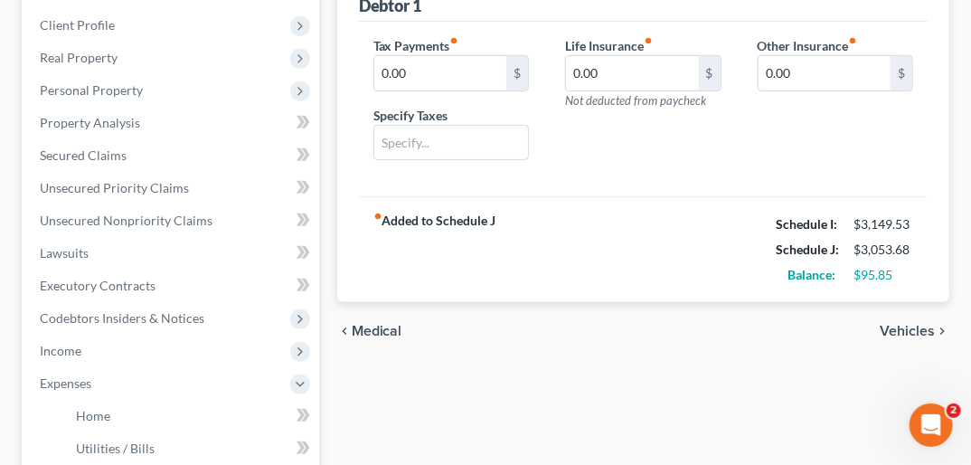
click at [923, 324] on span "Vehicles" at bounding box center [907, 331] width 55 height 14
